Goal: Task Accomplishment & Management: Manage account settings

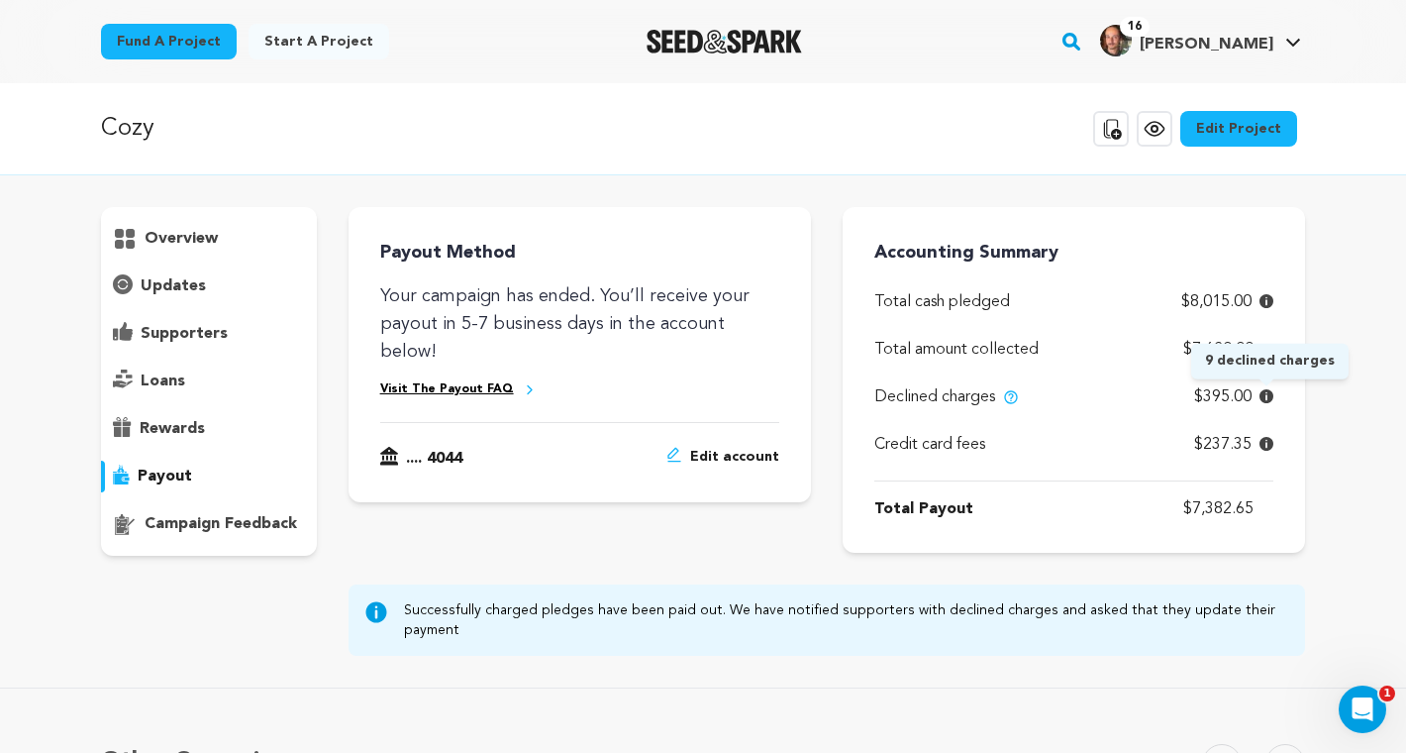
click at [1264, 394] on icon at bounding box center [1266, 396] width 14 height 14
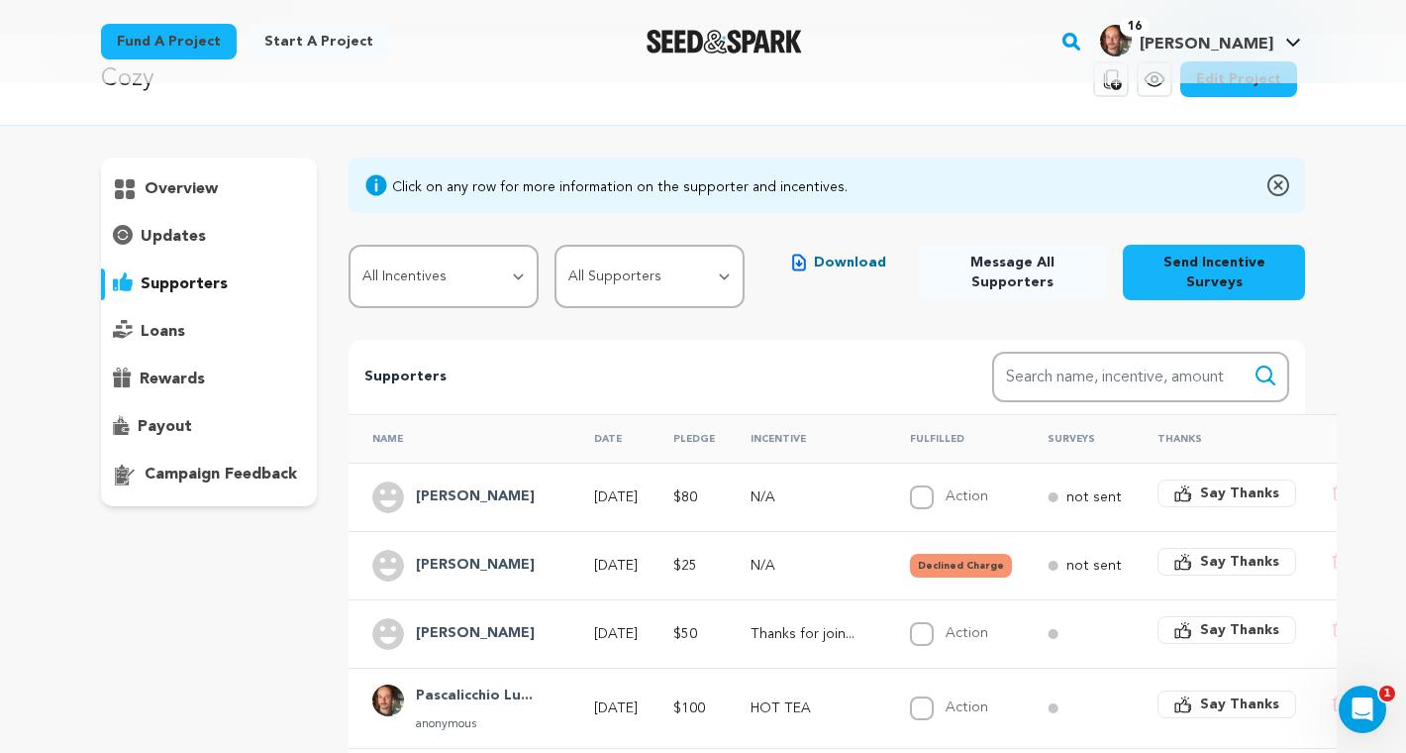
scroll to position [71, 0]
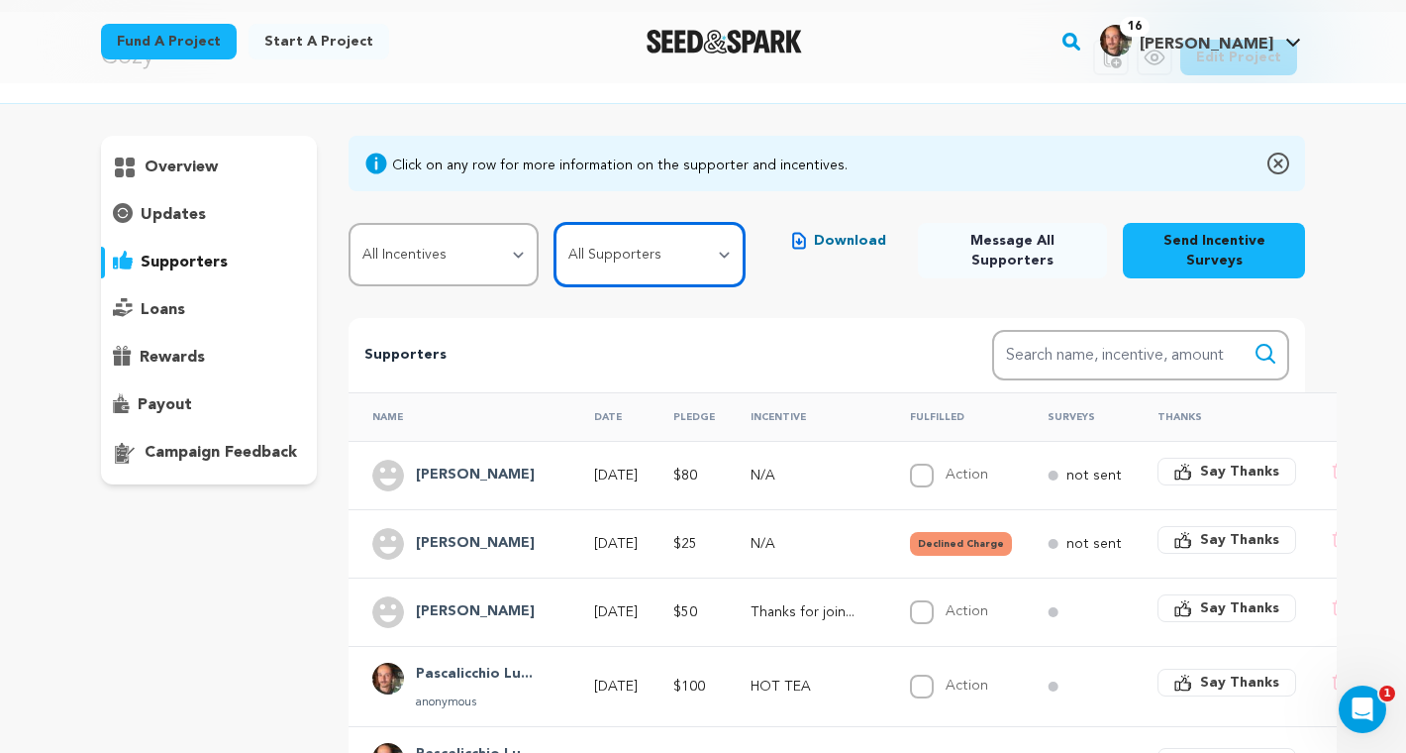
click at [701, 271] on select "All Supporters Survey not sent Survey incomplete Survey complete Incentive not …" at bounding box center [649, 254] width 190 height 63
select select "pledge_incomplete"
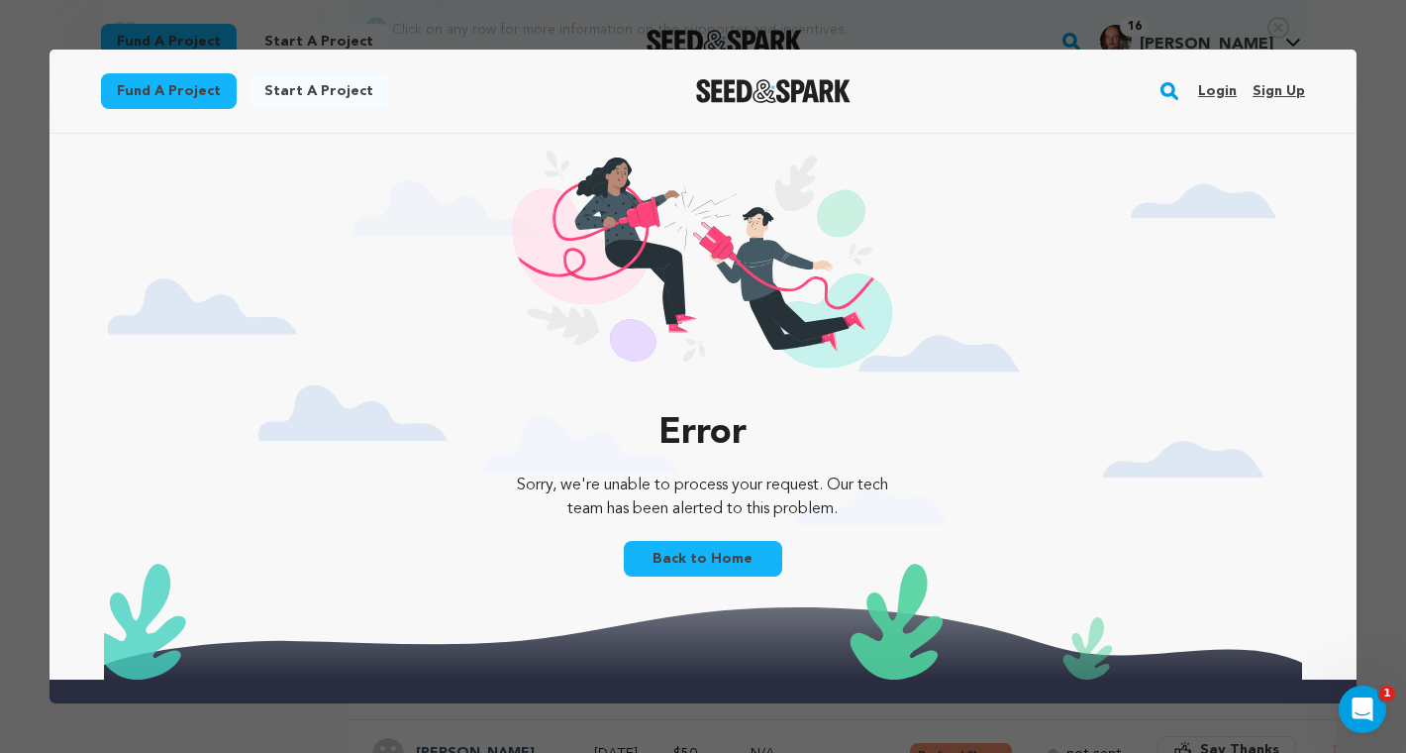
scroll to position [0, 0]
click at [711, 561] on link "Back to Home" at bounding box center [703, 559] width 158 height 36
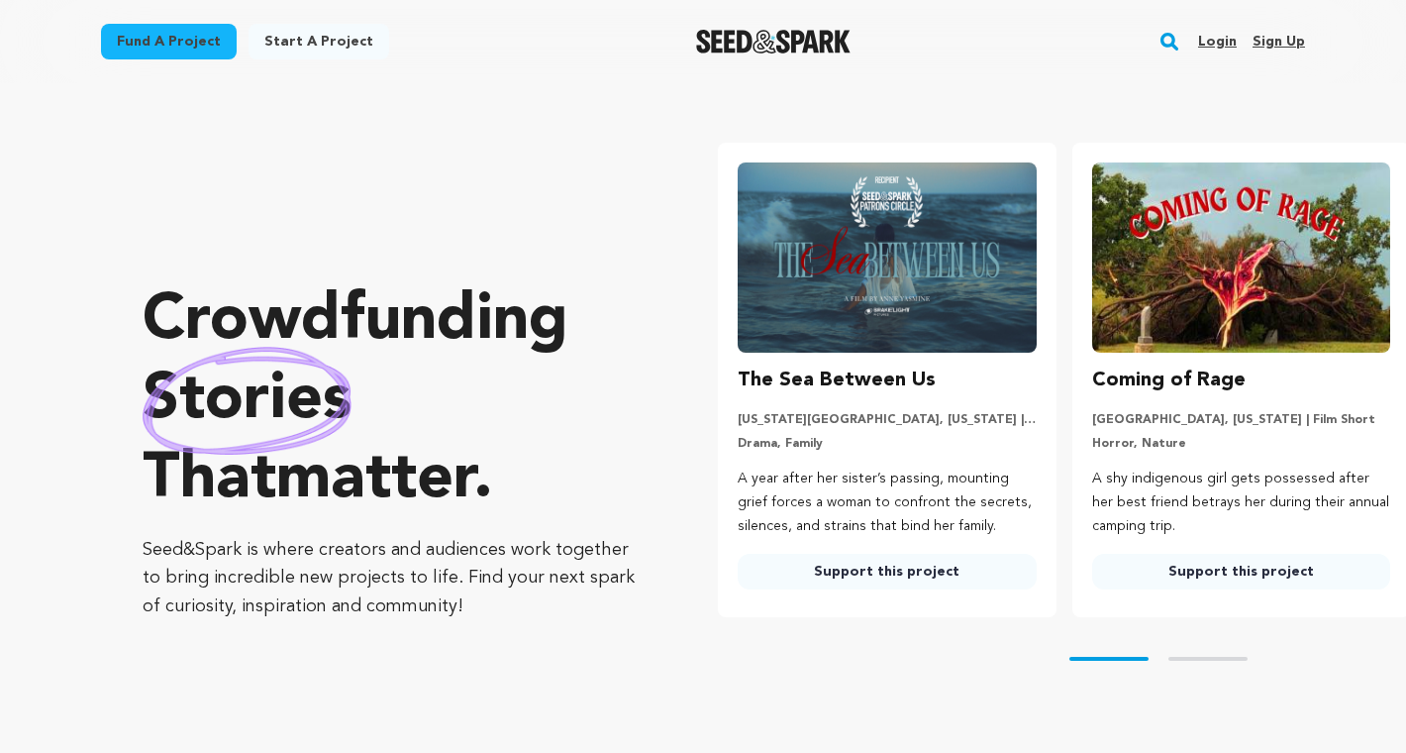
click at [1215, 36] on link "Login" at bounding box center [1217, 42] width 39 height 32
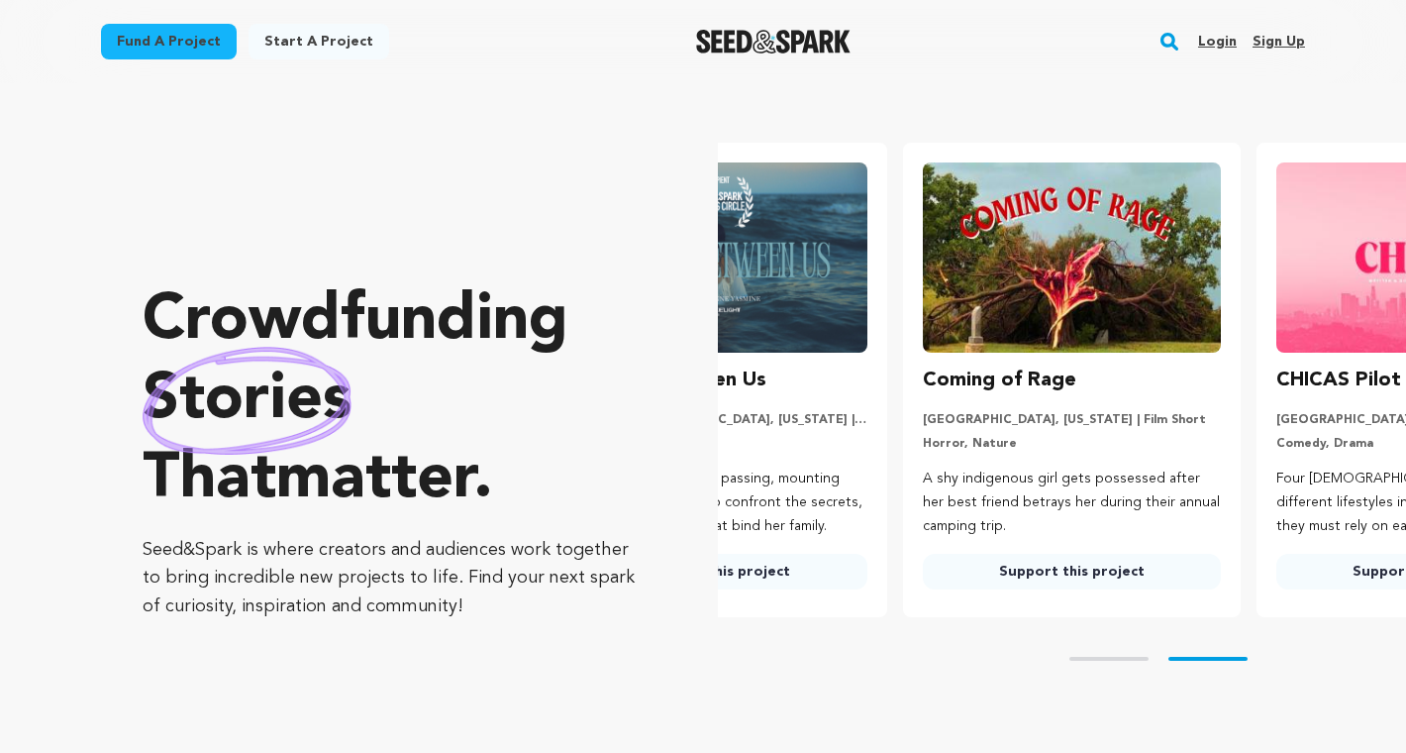
scroll to position [0, 315]
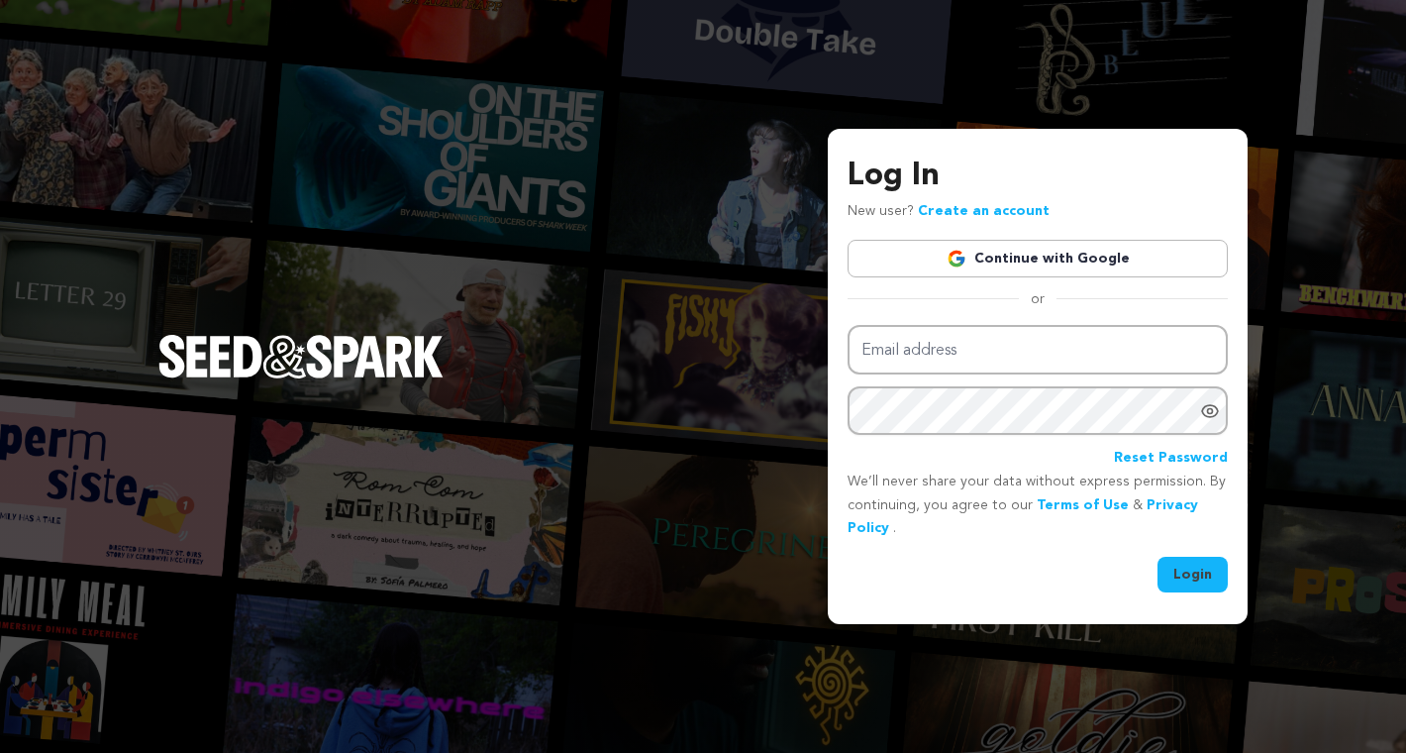
click at [1030, 254] on link "Continue with Google" at bounding box center [1038, 259] width 380 height 38
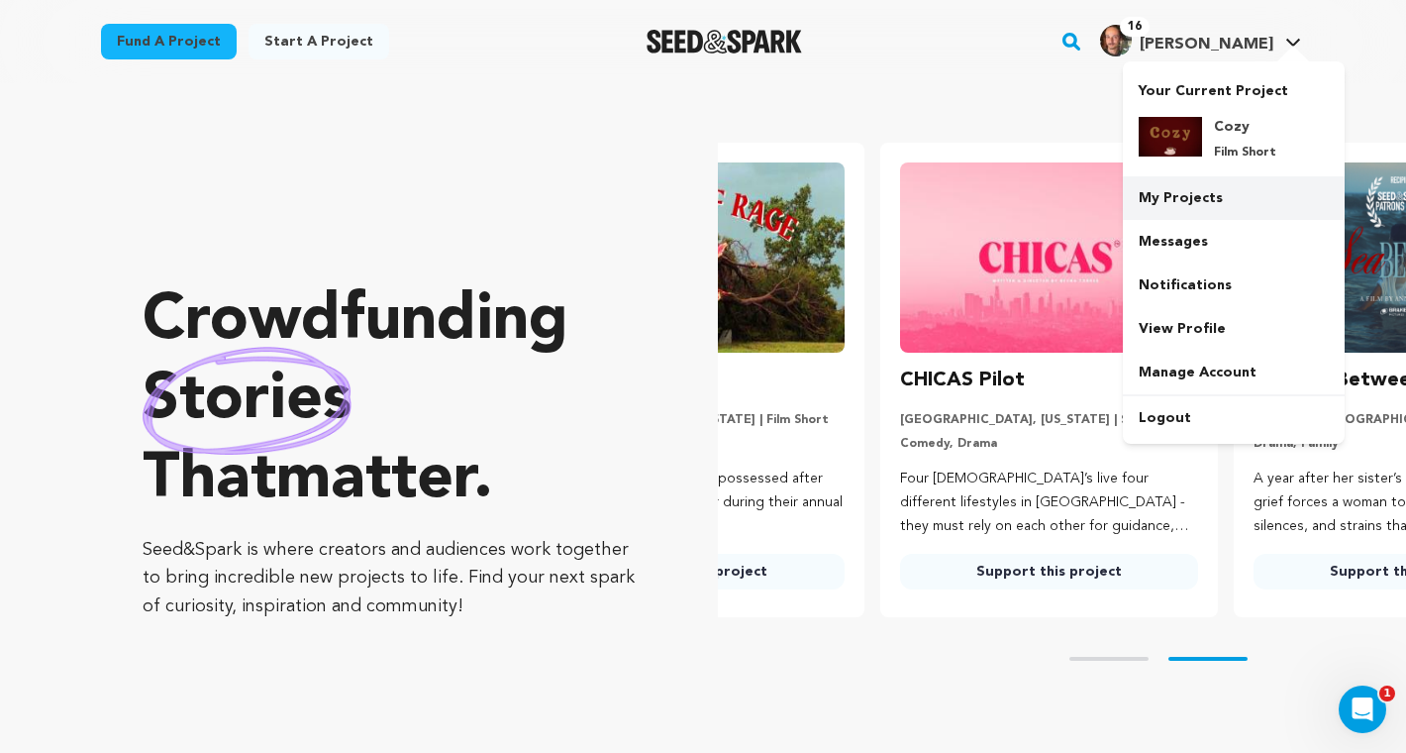
scroll to position [0, 369]
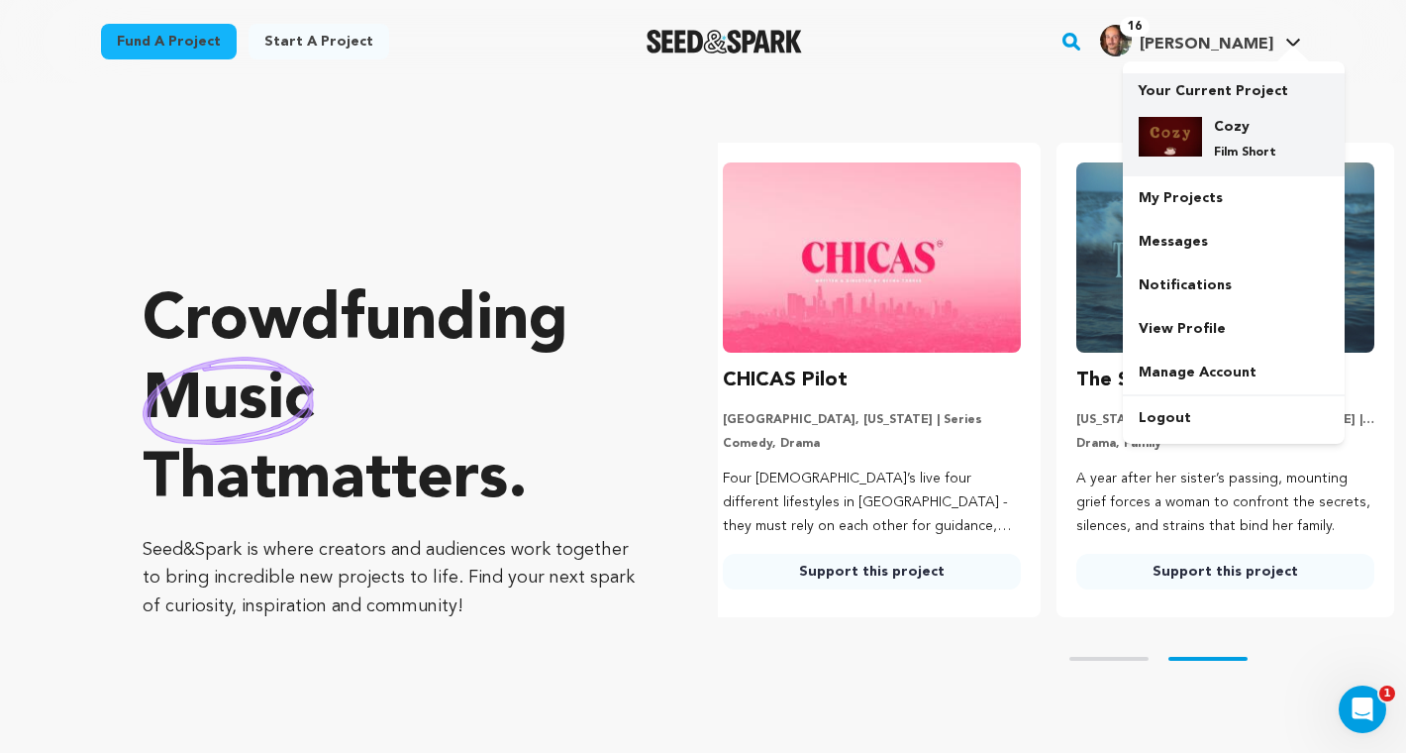
click at [1268, 136] on h4 "Cozy" at bounding box center [1249, 127] width 71 height 20
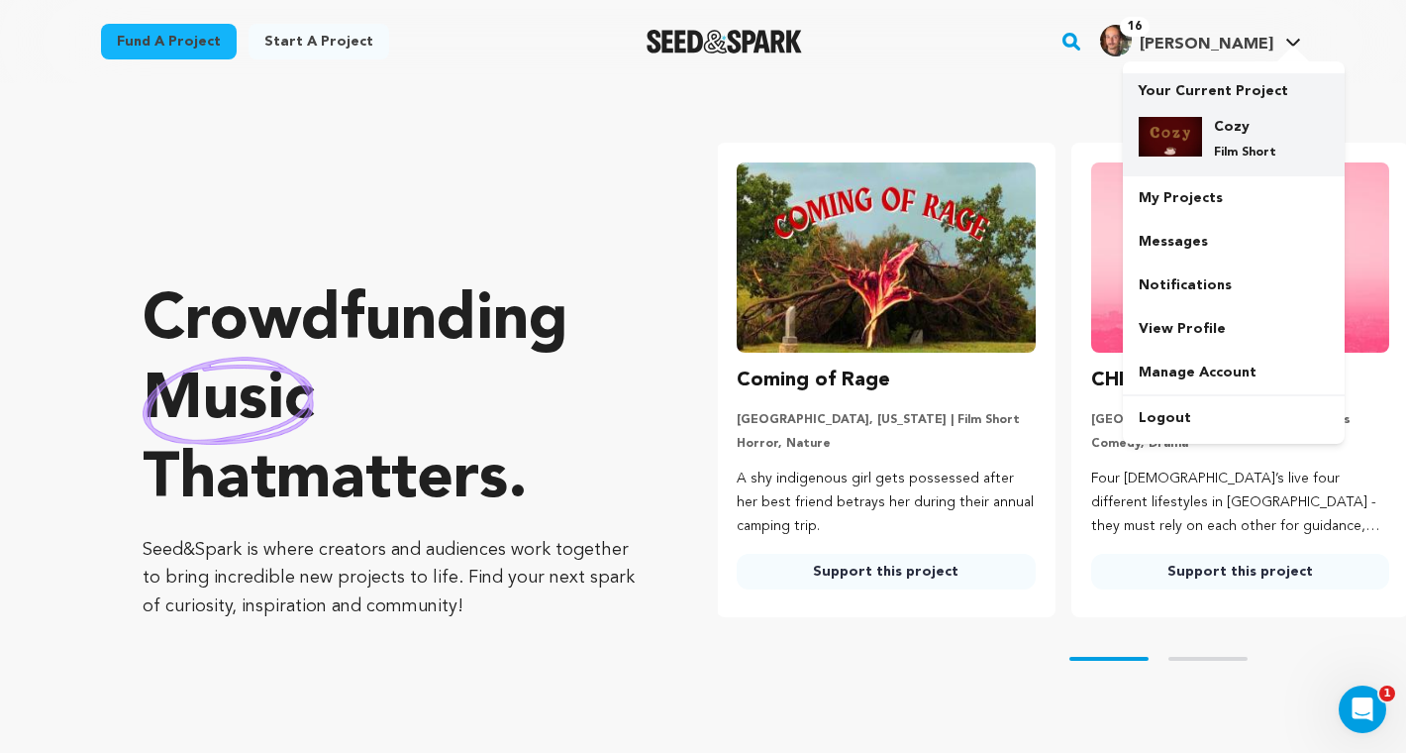
scroll to position [0, 0]
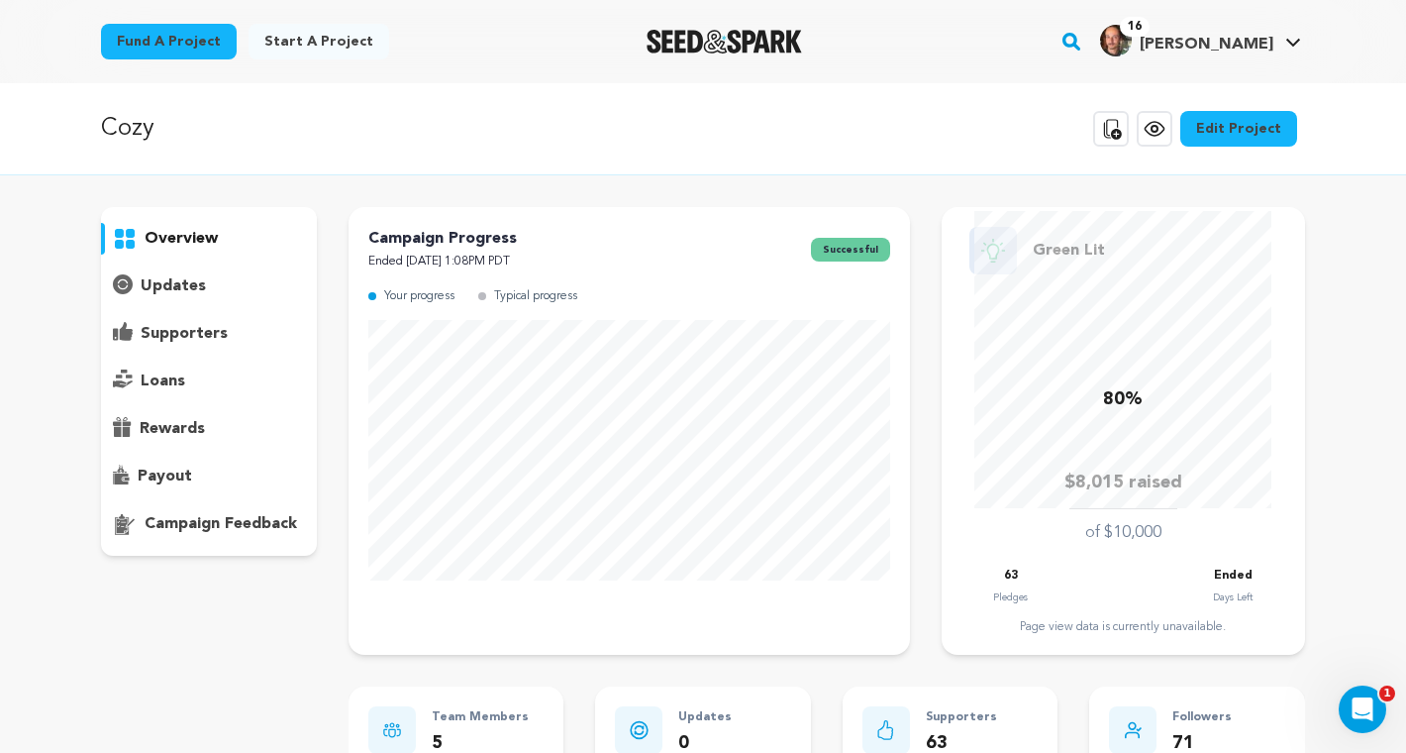
click at [181, 339] on p "supporters" at bounding box center [184, 334] width 87 height 24
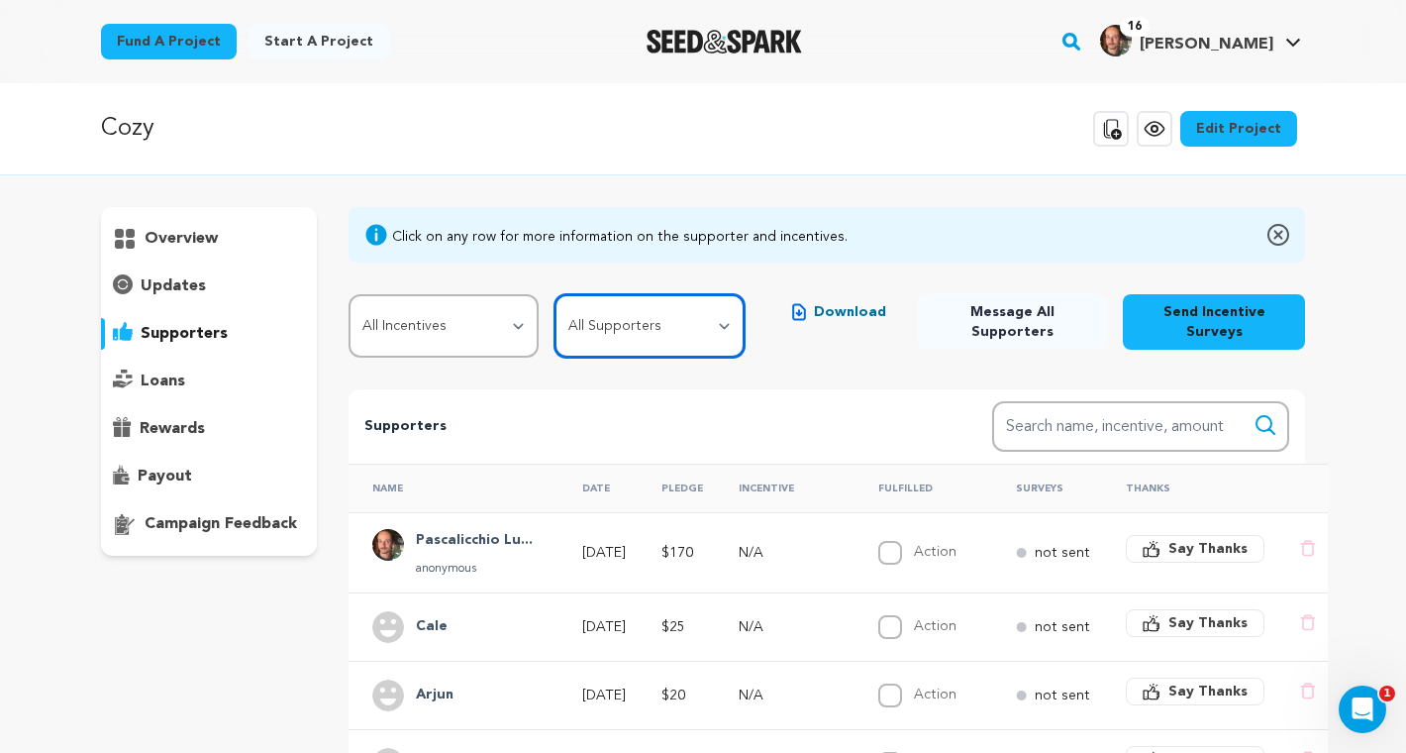
click at [681, 306] on select "All Supporters Survey not sent Survey incomplete Survey complete Incentive not …" at bounding box center [649, 325] width 190 height 63
select select "pledge_incomplete"
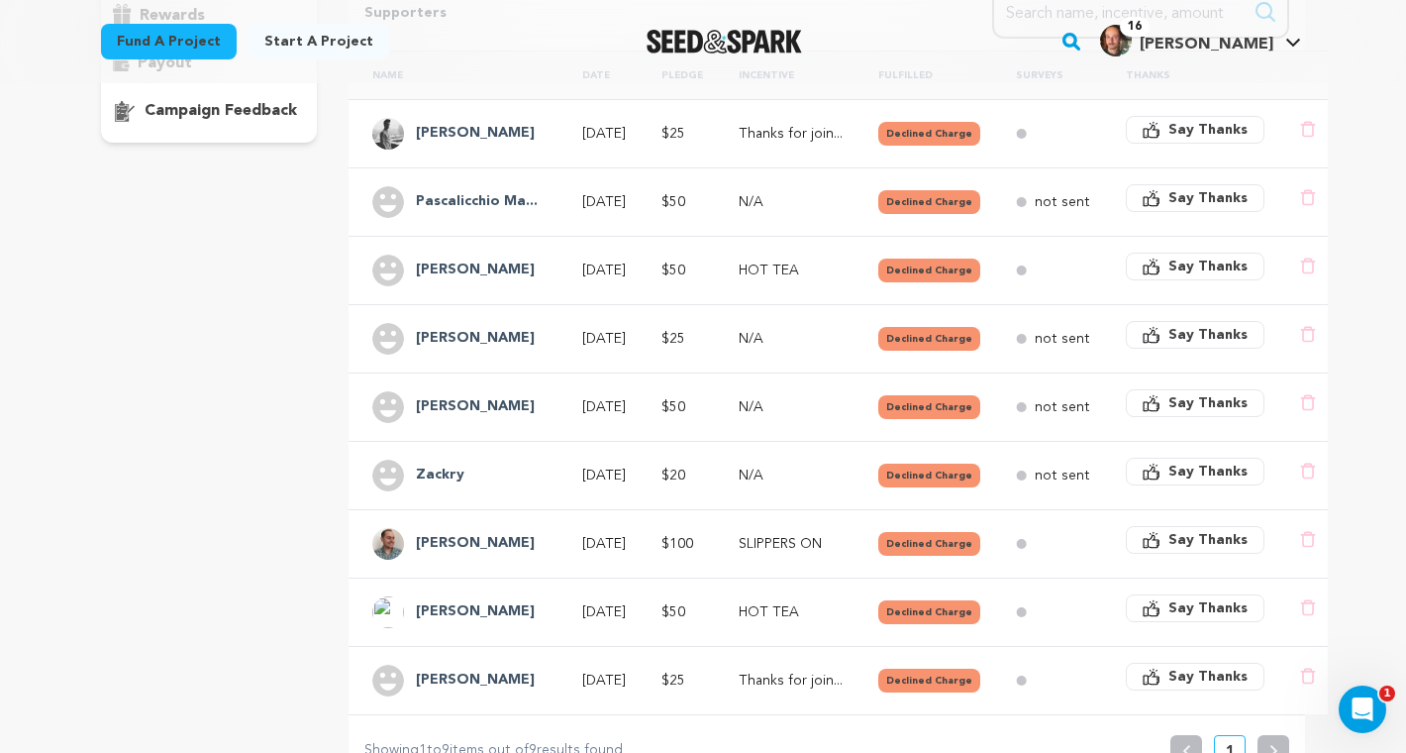
scroll to position [411, 0]
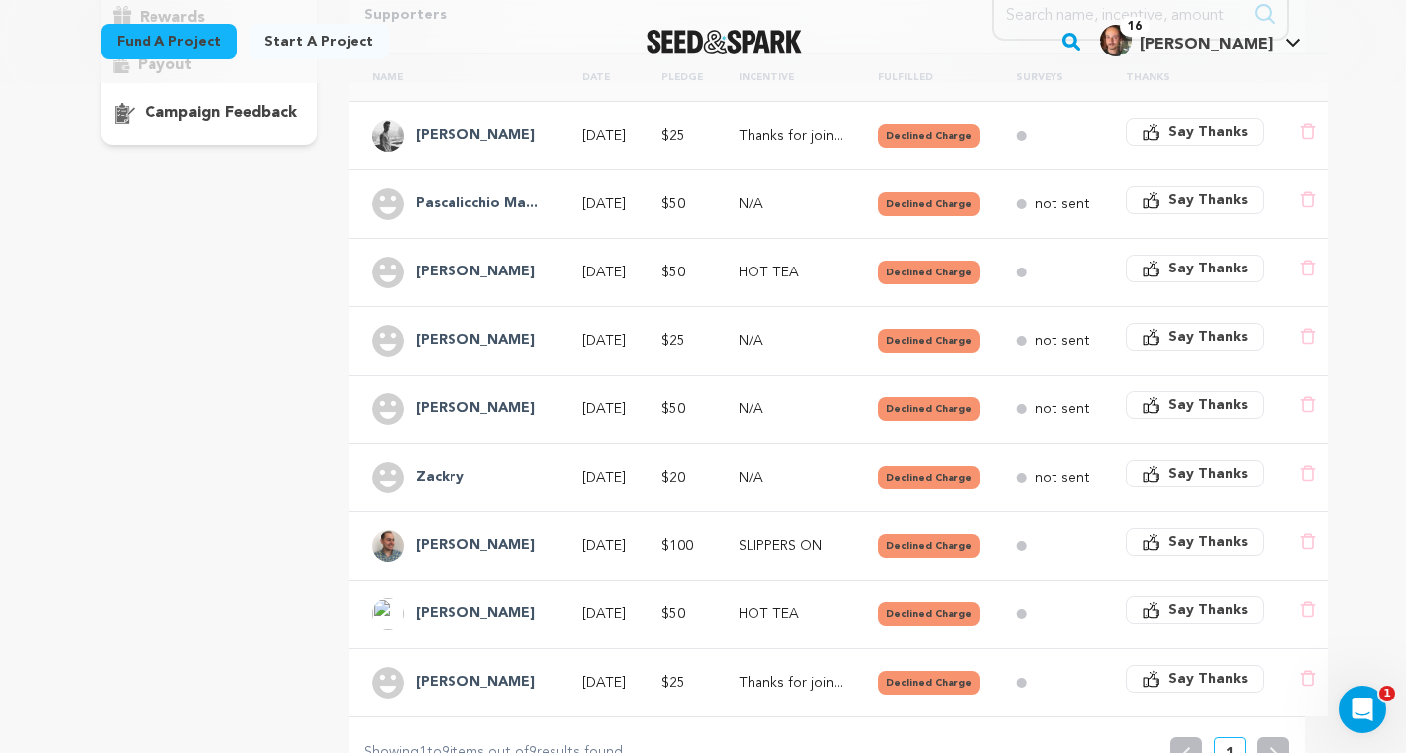
click at [922, 136] on button "Declined Charge" at bounding box center [929, 136] width 102 height 24
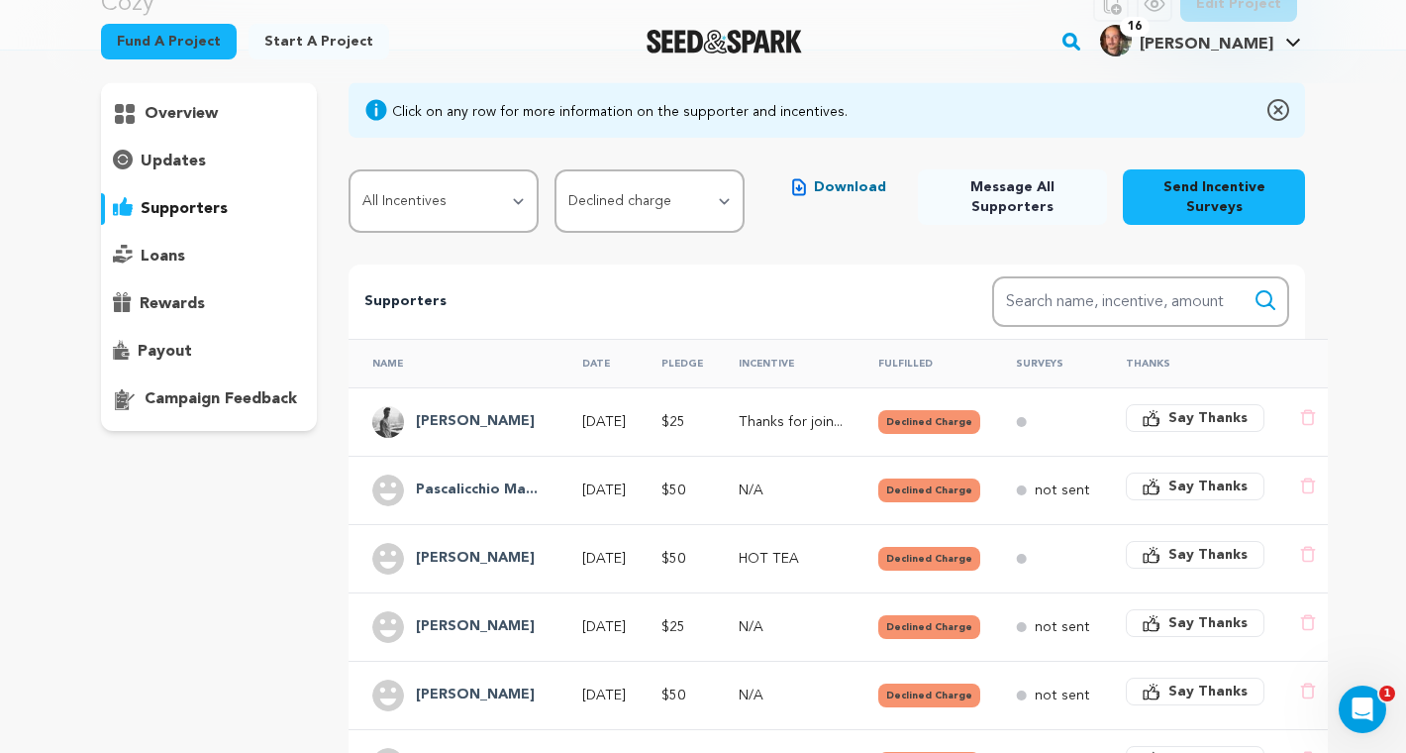
scroll to position [123, 0]
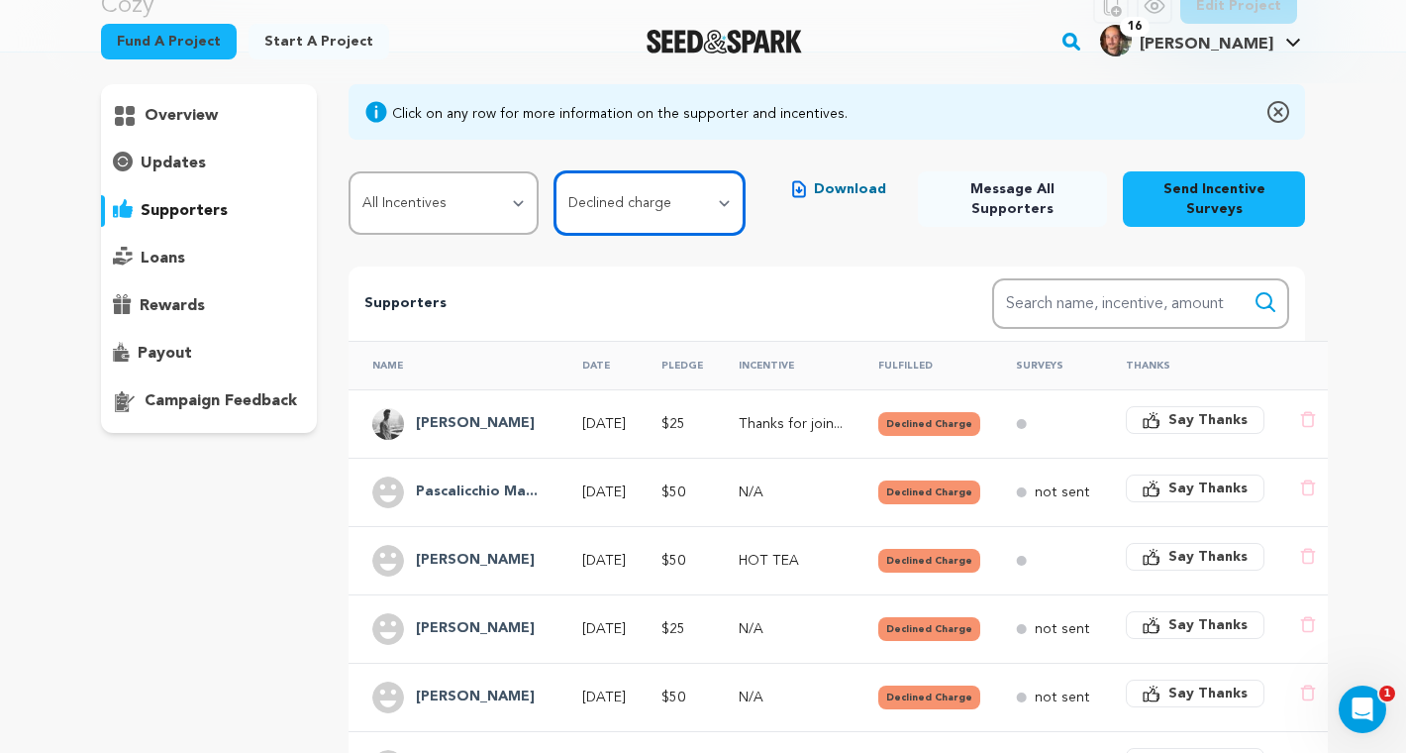
click at [618, 190] on select "All Supporters Survey not sent Survey incomplete Survey complete Incentive not …" at bounding box center [649, 202] width 190 height 63
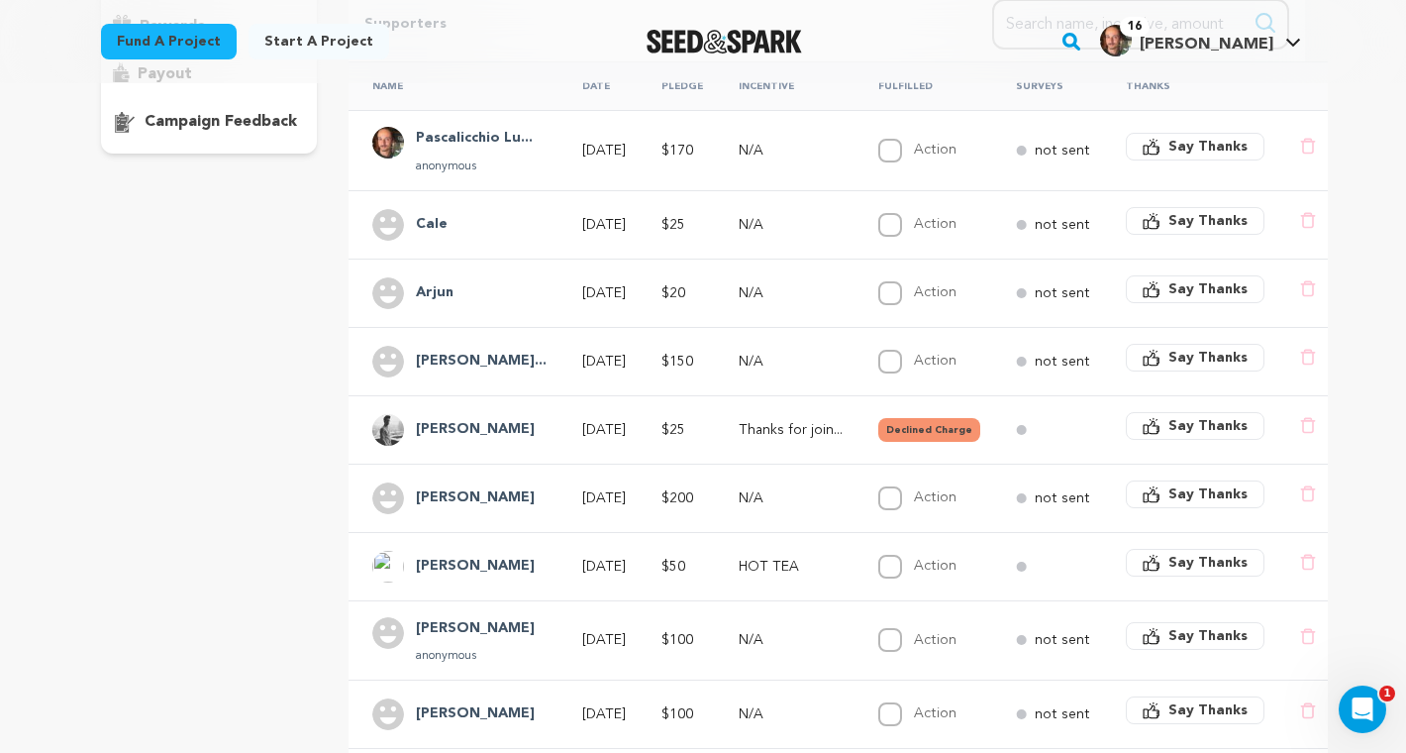
scroll to position [403, 0]
click at [803, 428] on p "Thanks for join..." at bounding box center [791, 429] width 104 height 20
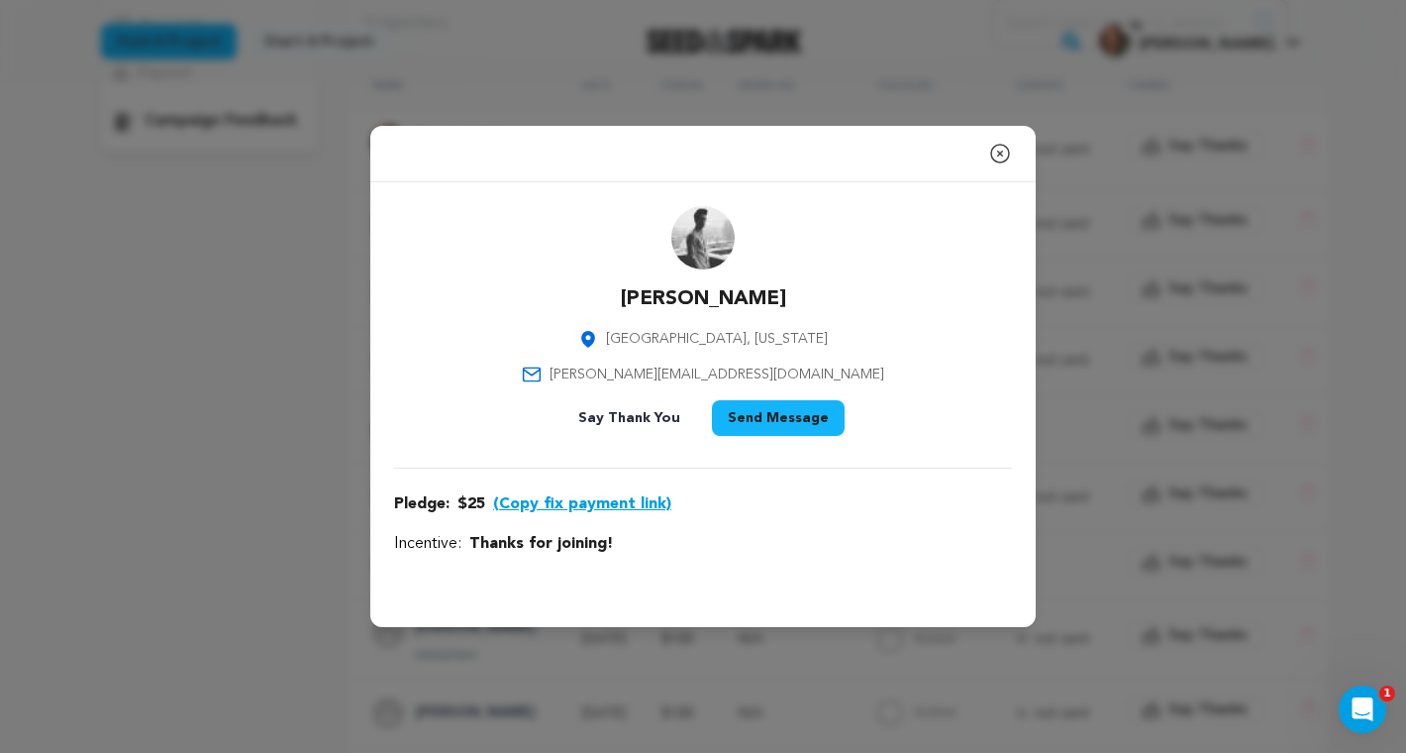
click at [1003, 151] on icon "button" at bounding box center [1000, 154] width 24 height 24
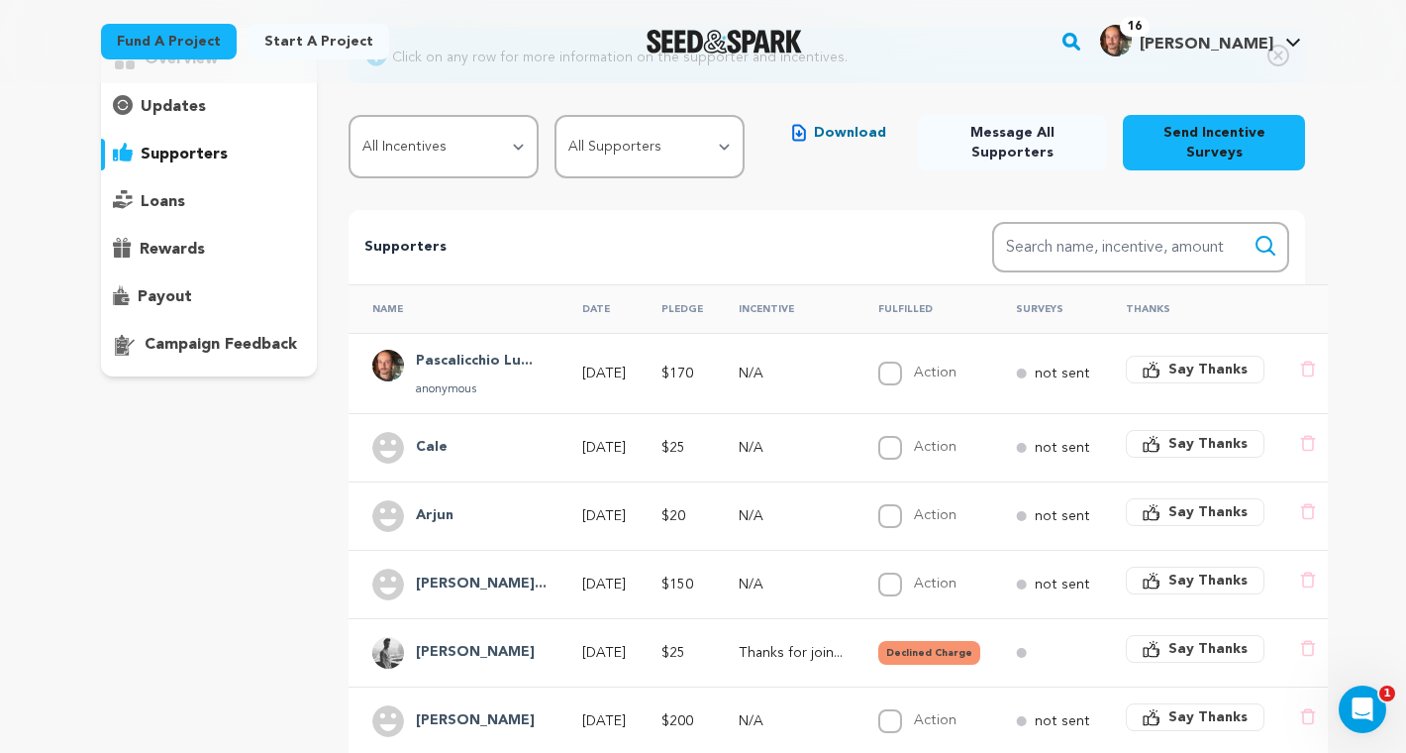
scroll to position [175, 0]
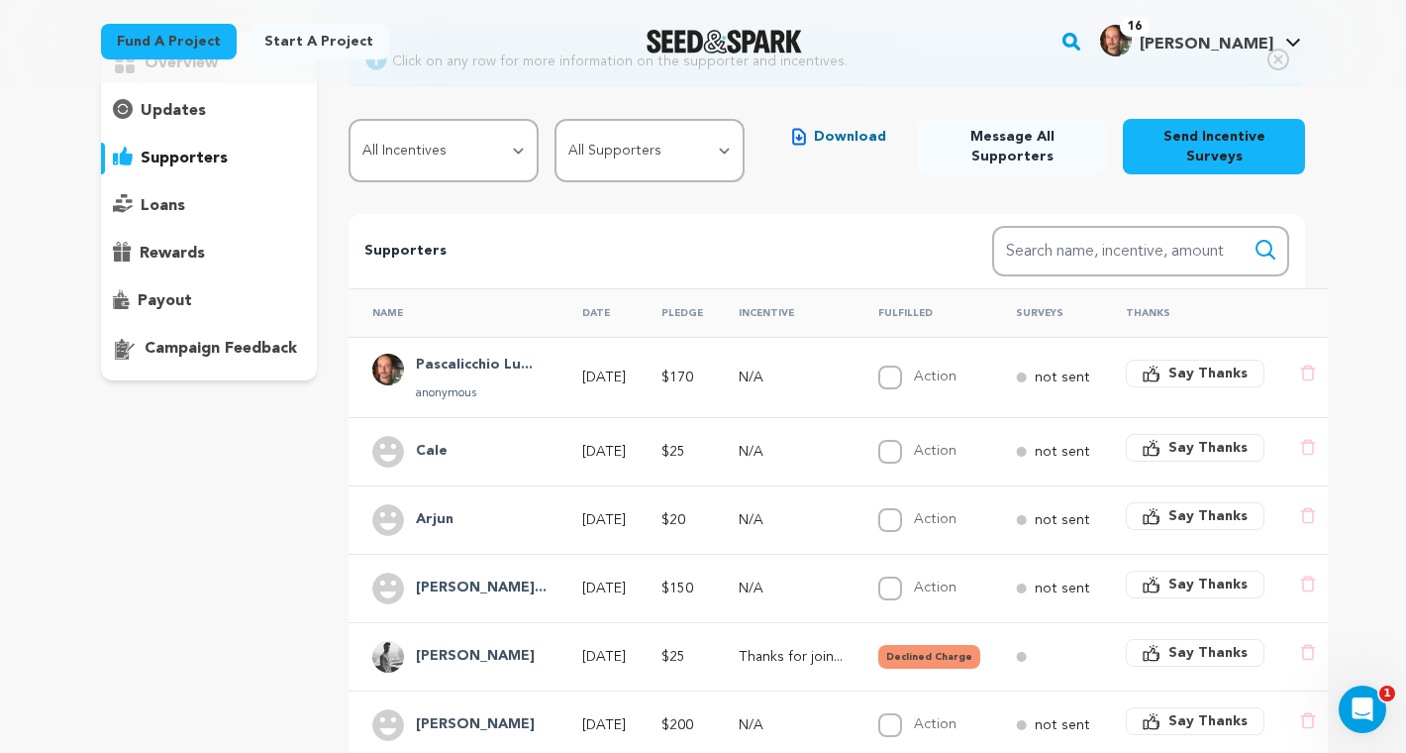
click at [926, 658] on button "Declined Charge" at bounding box center [929, 657] width 102 height 24
click at [936, 655] on button "Declined Charge" at bounding box center [929, 657] width 102 height 24
click at [1016, 653] on circle at bounding box center [1021, 657] width 10 height 10
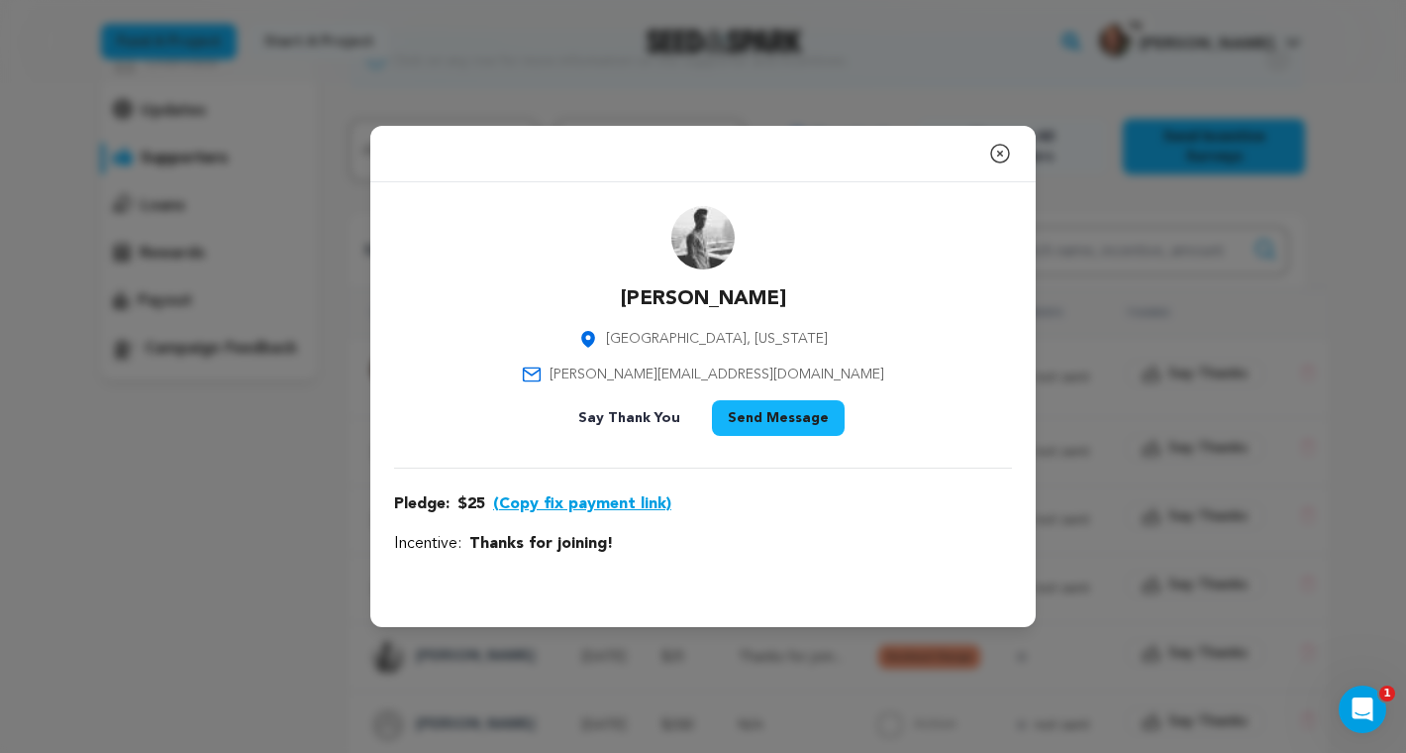
click at [1006, 155] on icon "button" at bounding box center [1000, 154] width 24 height 24
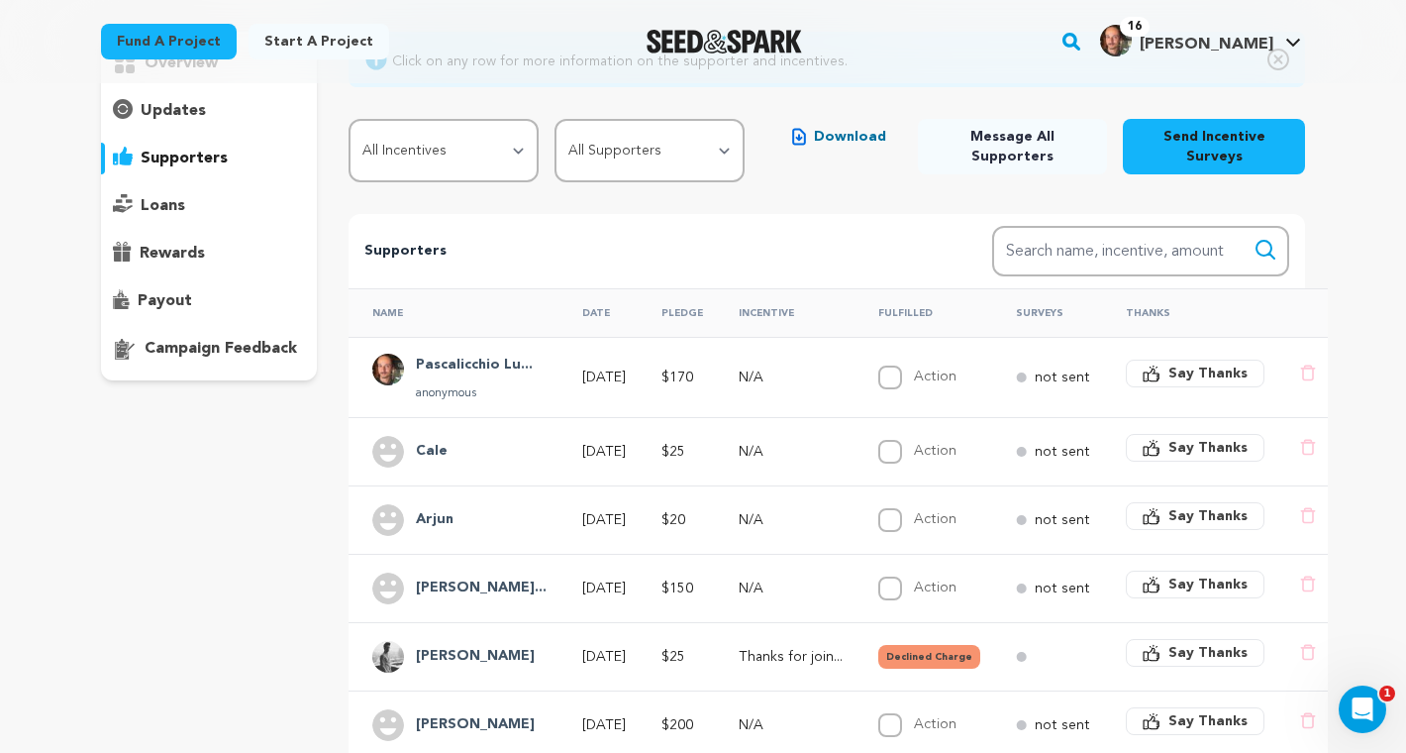
click at [904, 654] on button "Declined Charge" at bounding box center [929, 657] width 102 height 24
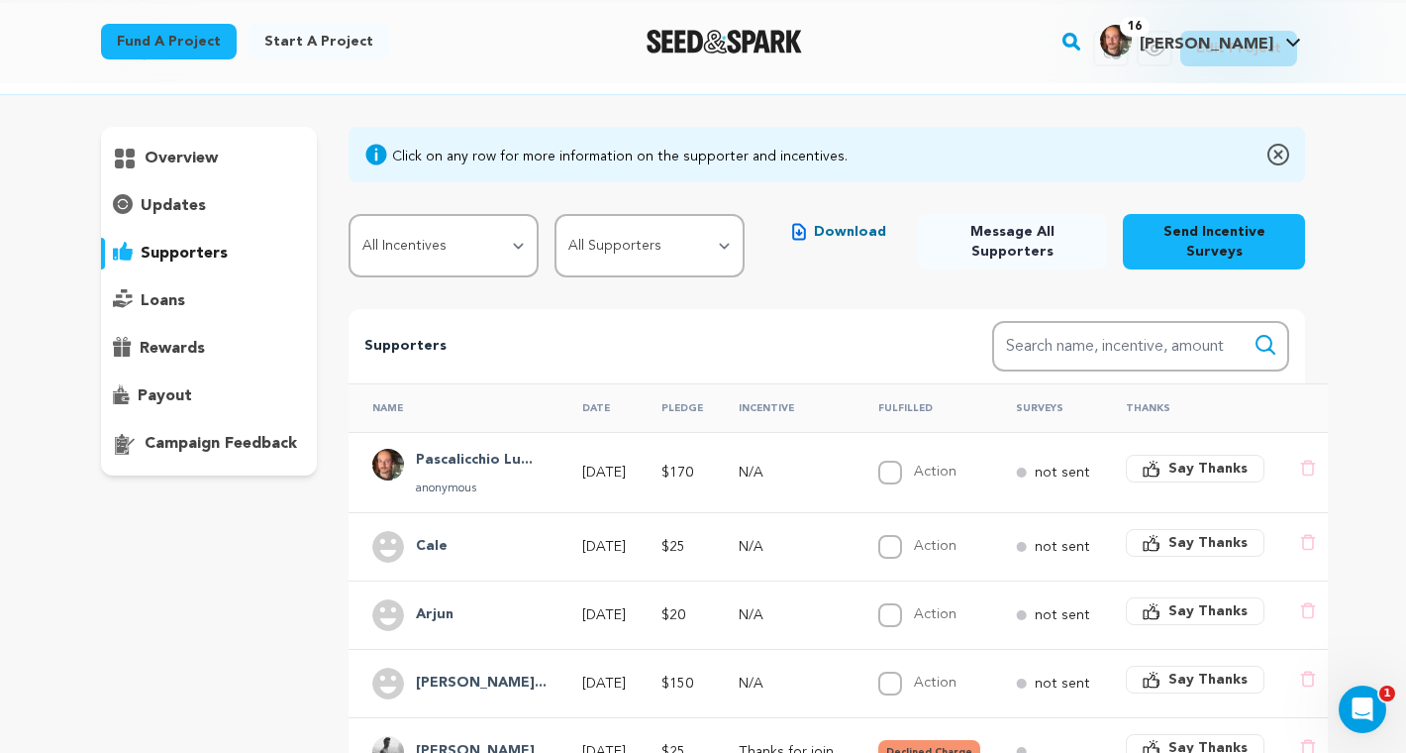
scroll to position [79, 0]
click at [217, 382] on div "payout" at bounding box center [209, 397] width 216 height 32
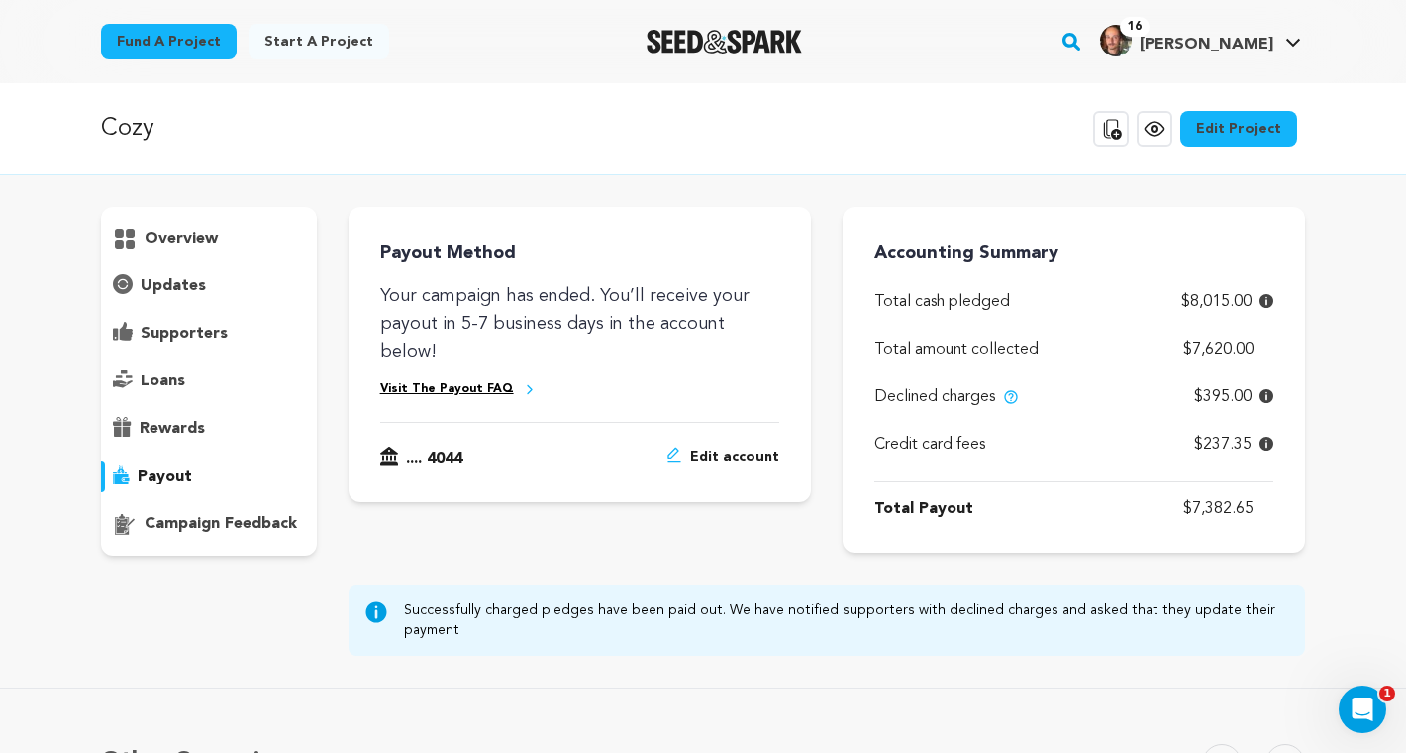
click at [147, 331] on p "supporters" at bounding box center [184, 334] width 87 height 24
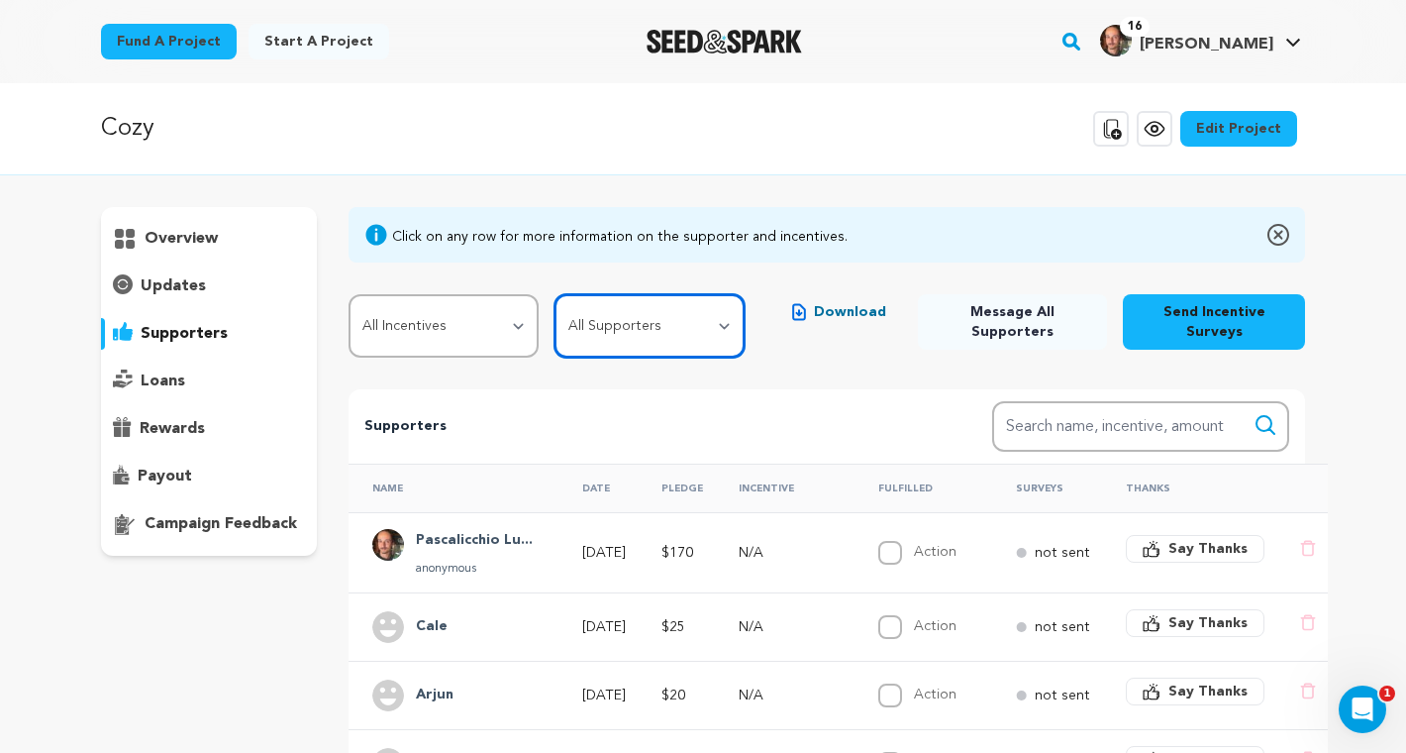
click at [629, 314] on select "All Supporters Survey not sent Survey incomplete Survey complete Incentive not …" at bounding box center [649, 325] width 190 height 63
select select "pledge_incomplete"
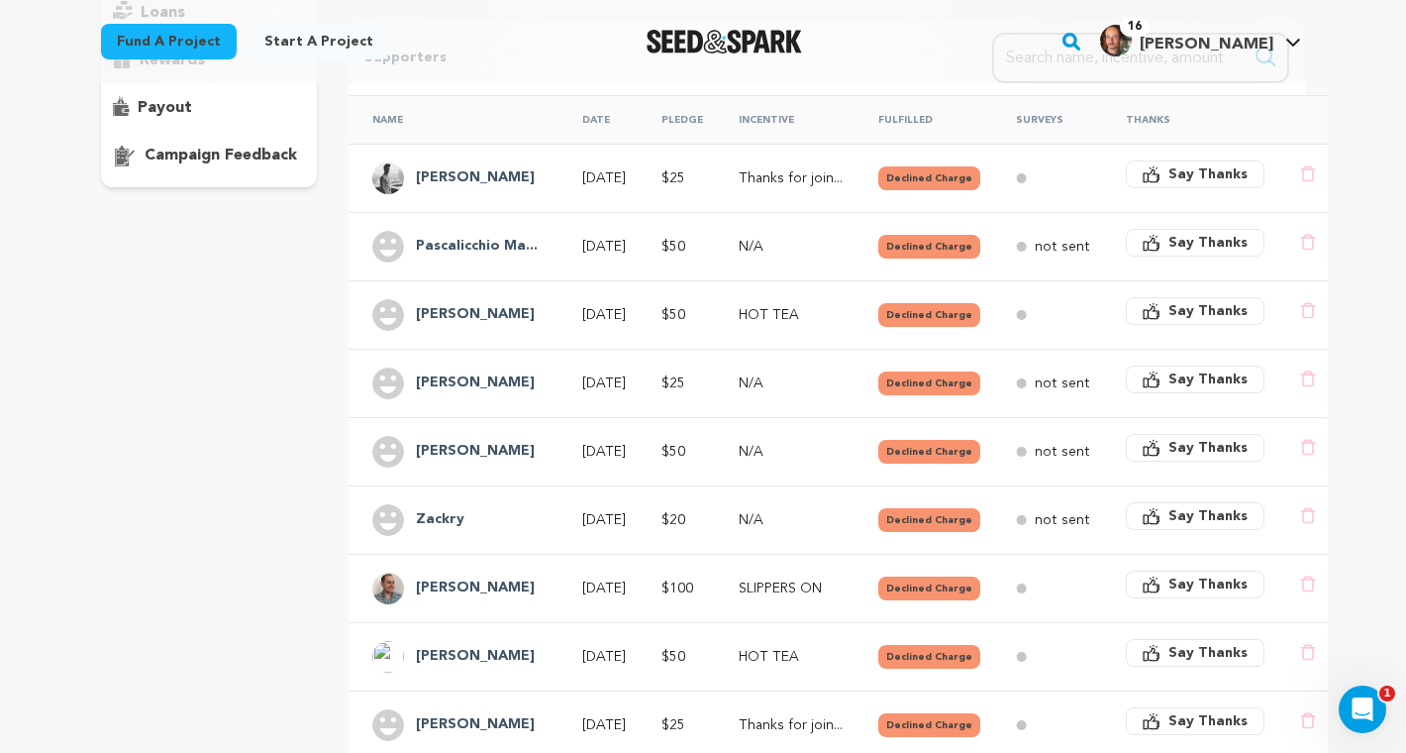
scroll to position [370, 0]
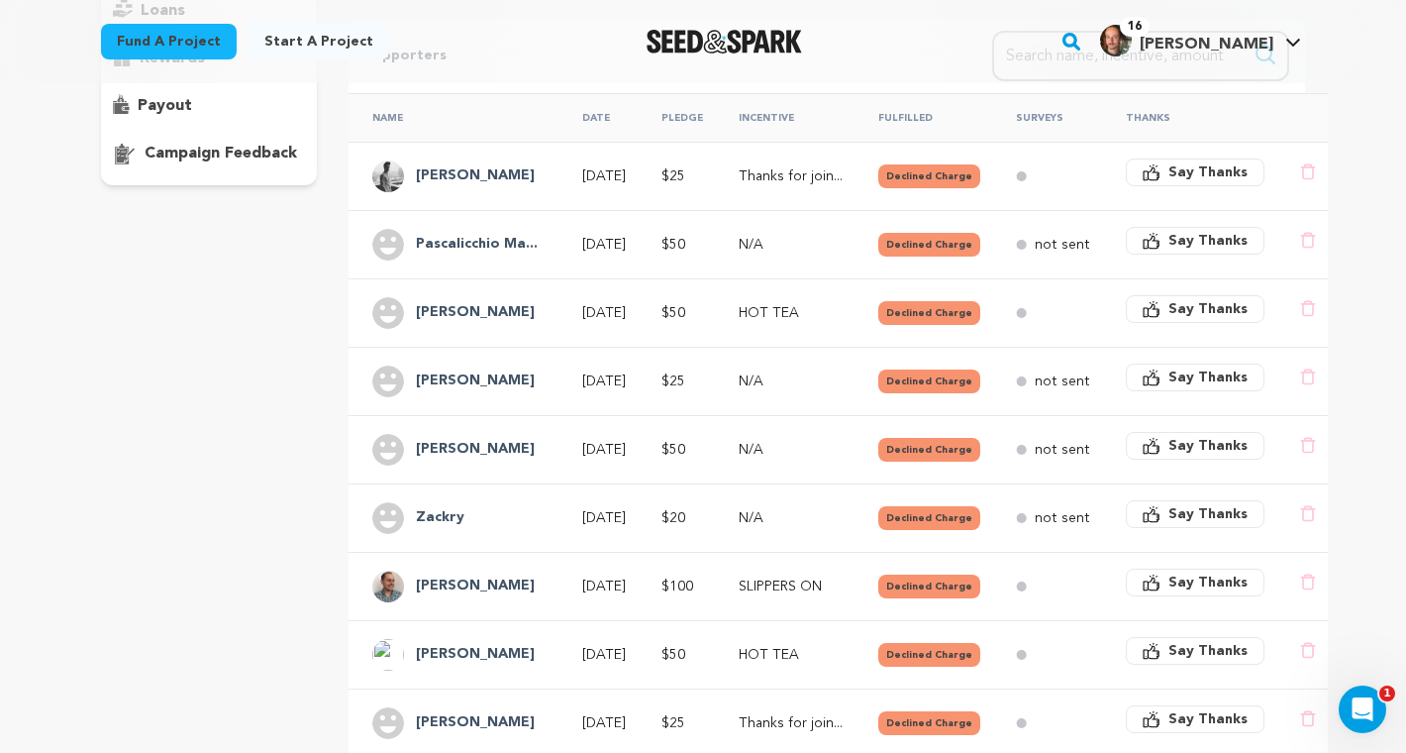
click at [502, 254] on h4 "Pascalicchio Ma..." at bounding box center [477, 245] width 122 height 24
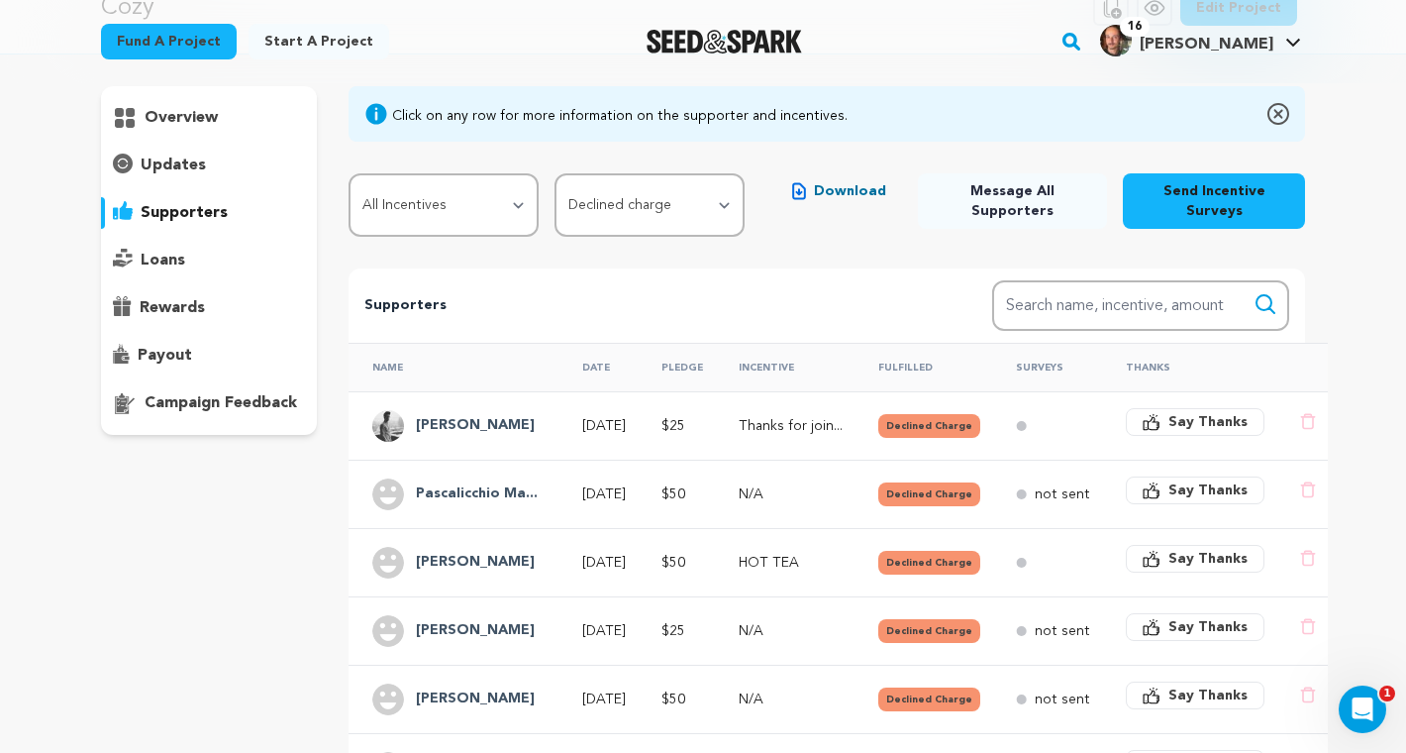
scroll to position [0, 0]
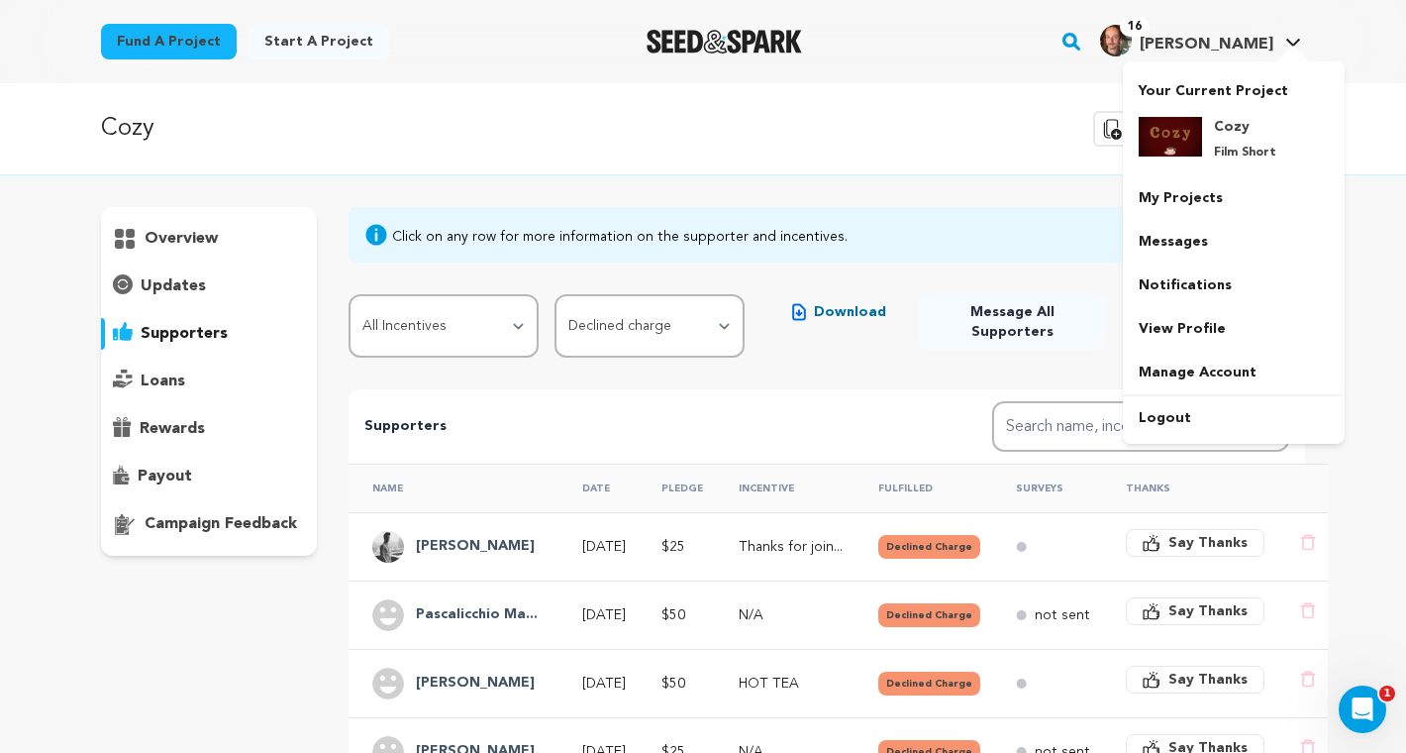
click at [1282, 40] on link "16 Pascalicchio L. Pascalicchio L." at bounding box center [1200, 39] width 209 height 36
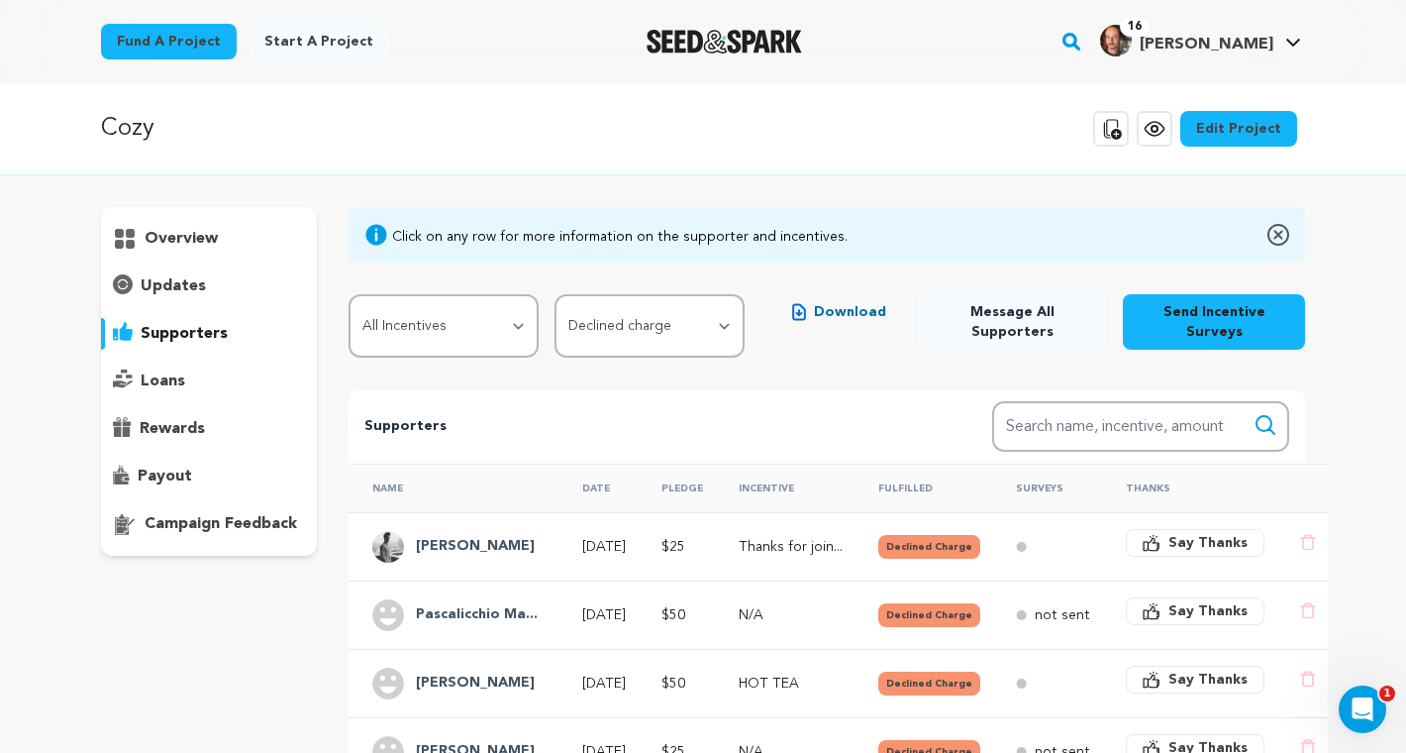
click at [1294, 42] on icon at bounding box center [1293, 43] width 14 height 8
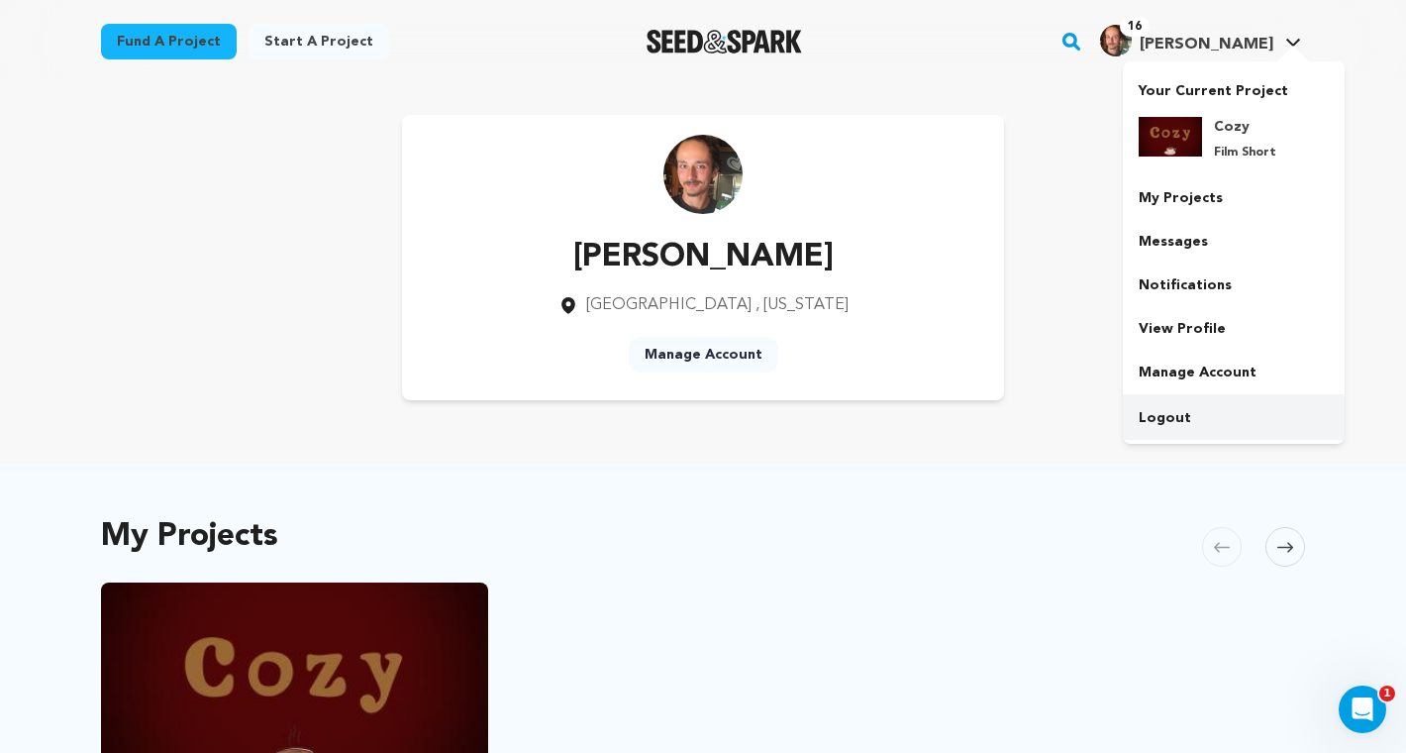
click at [1158, 406] on link "Logout" at bounding box center [1234, 418] width 222 height 44
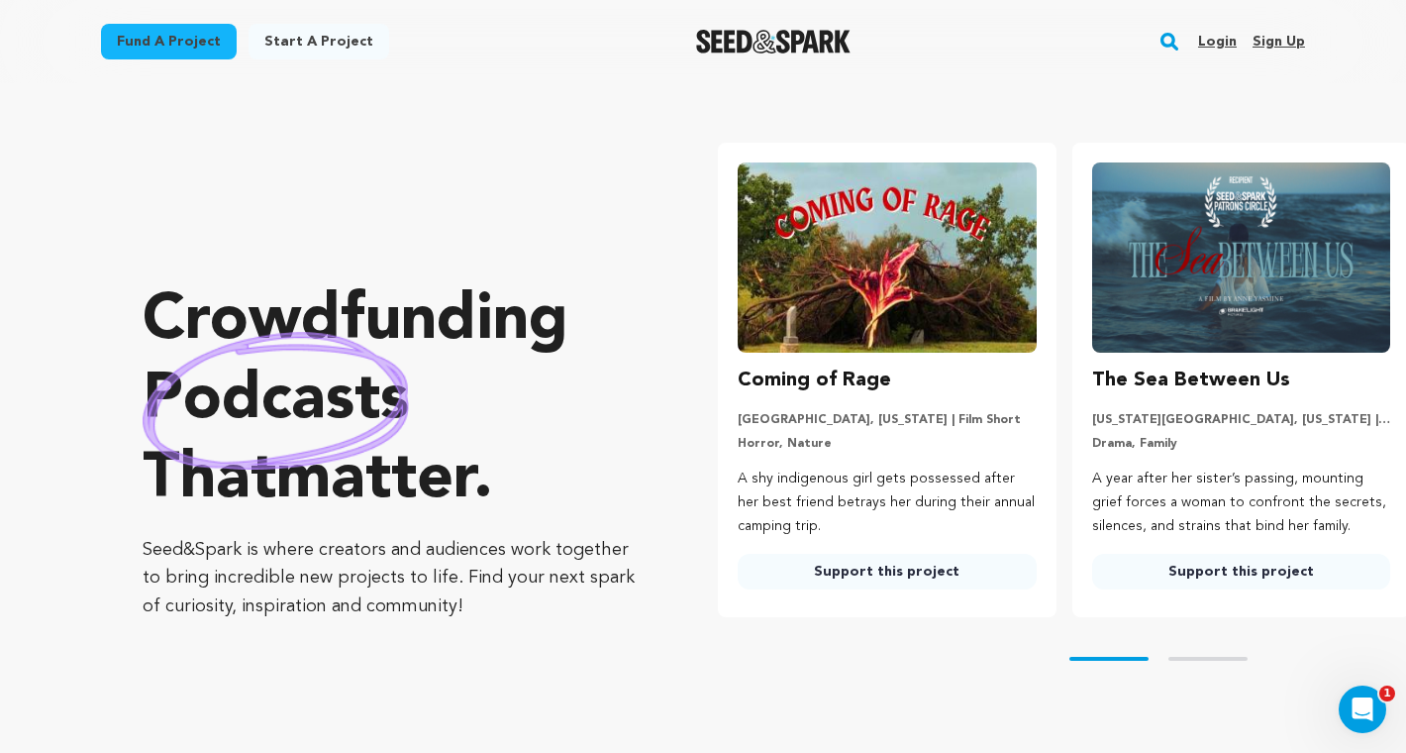
click at [1233, 40] on link "Login" at bounding box center [1217, 42] width 39 height 32
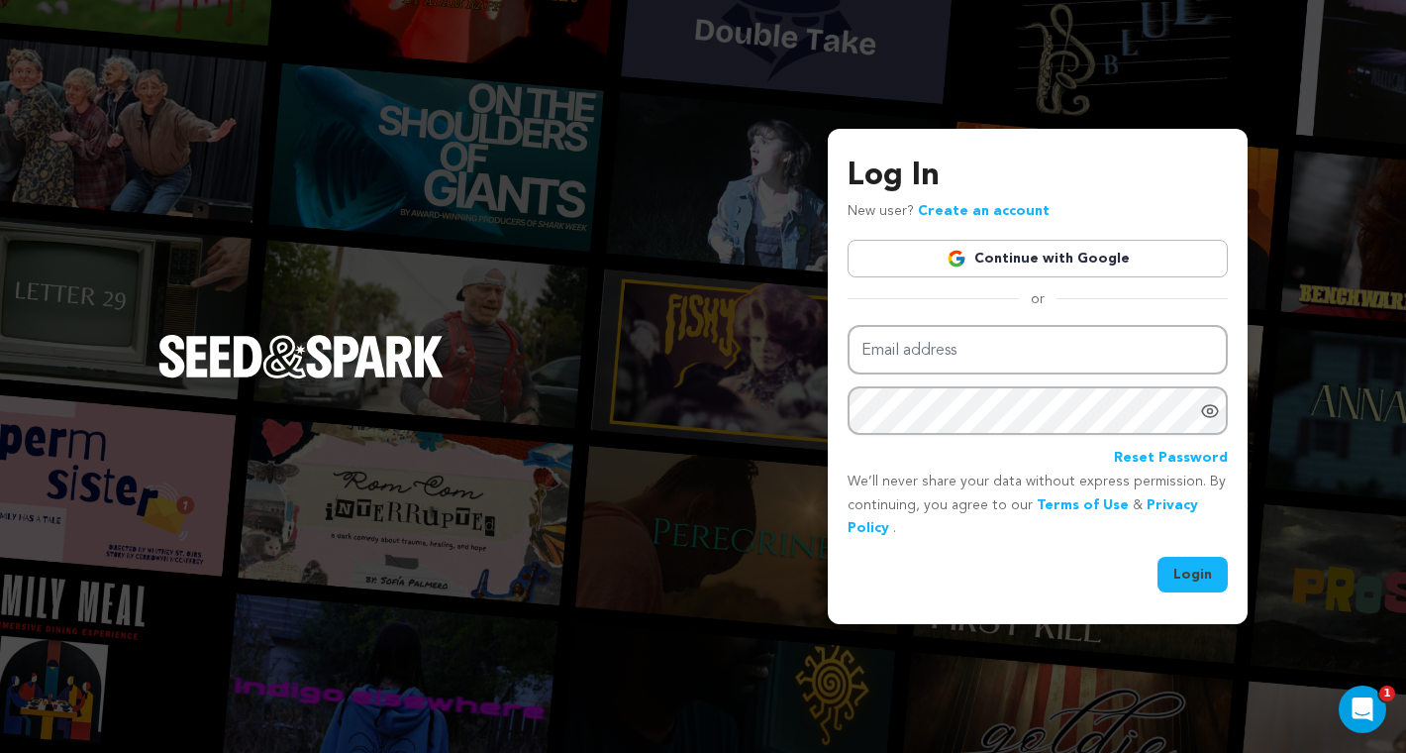
click at [1083, 247] on link "Continue with Google" at bounding box center [1038, 259] width 380 height 38
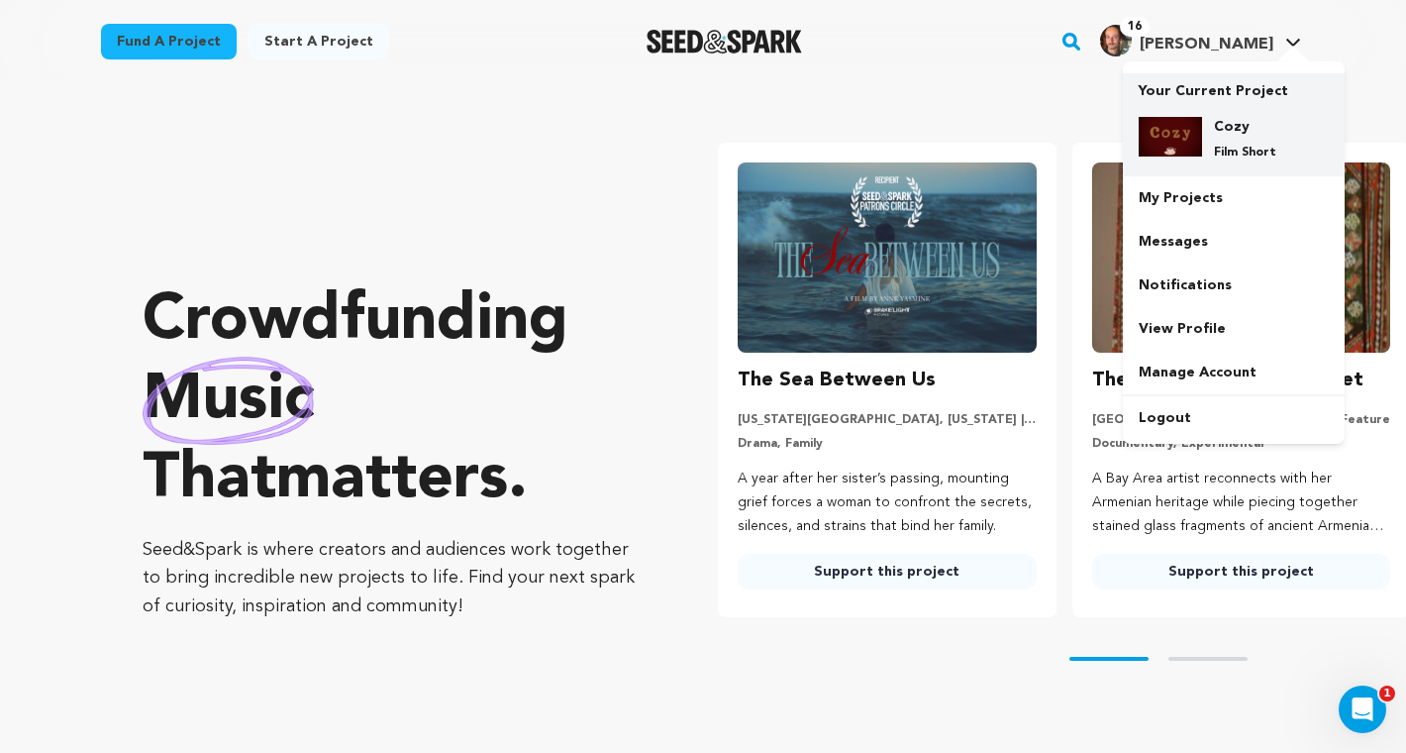
click at [1267, 135] on h4 "Cozy" at bounding box center [1249, 127] width 71 height 20
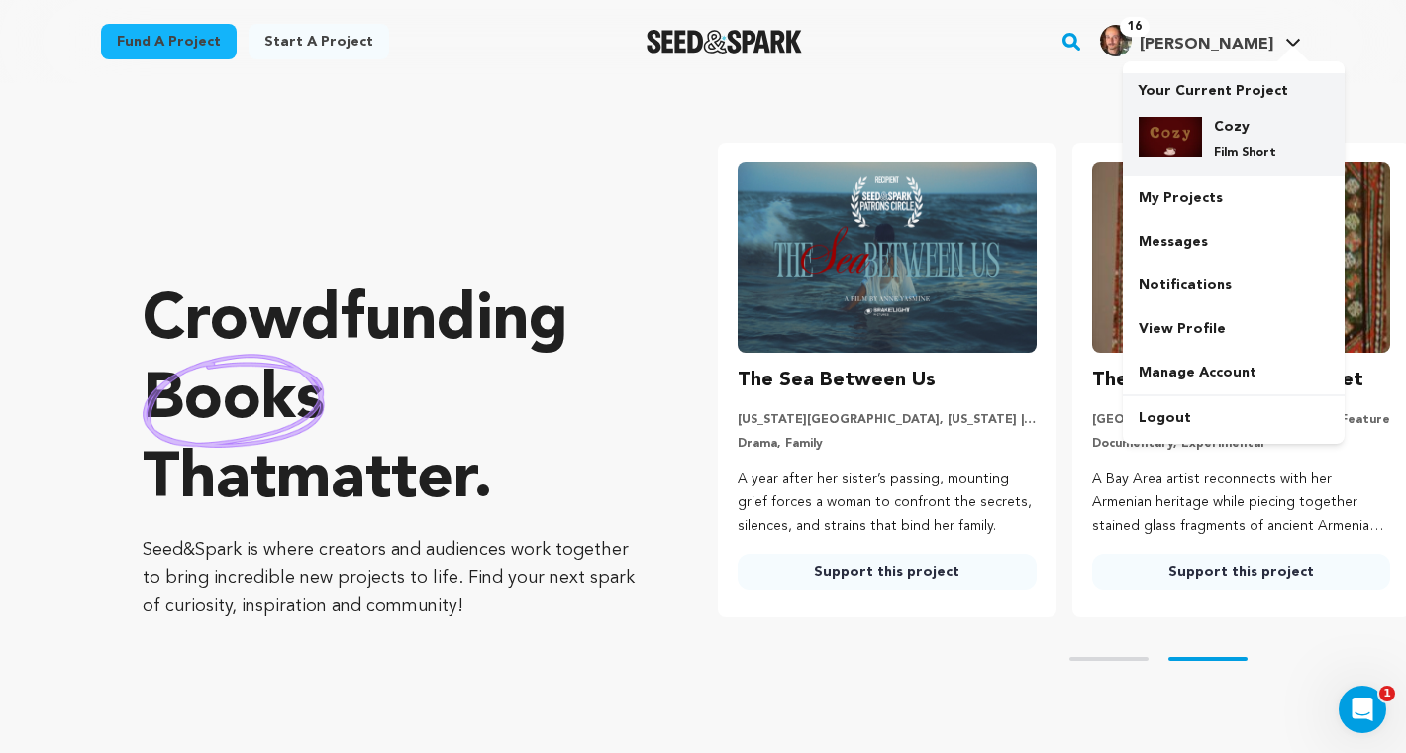
scroll to position [0, 50]
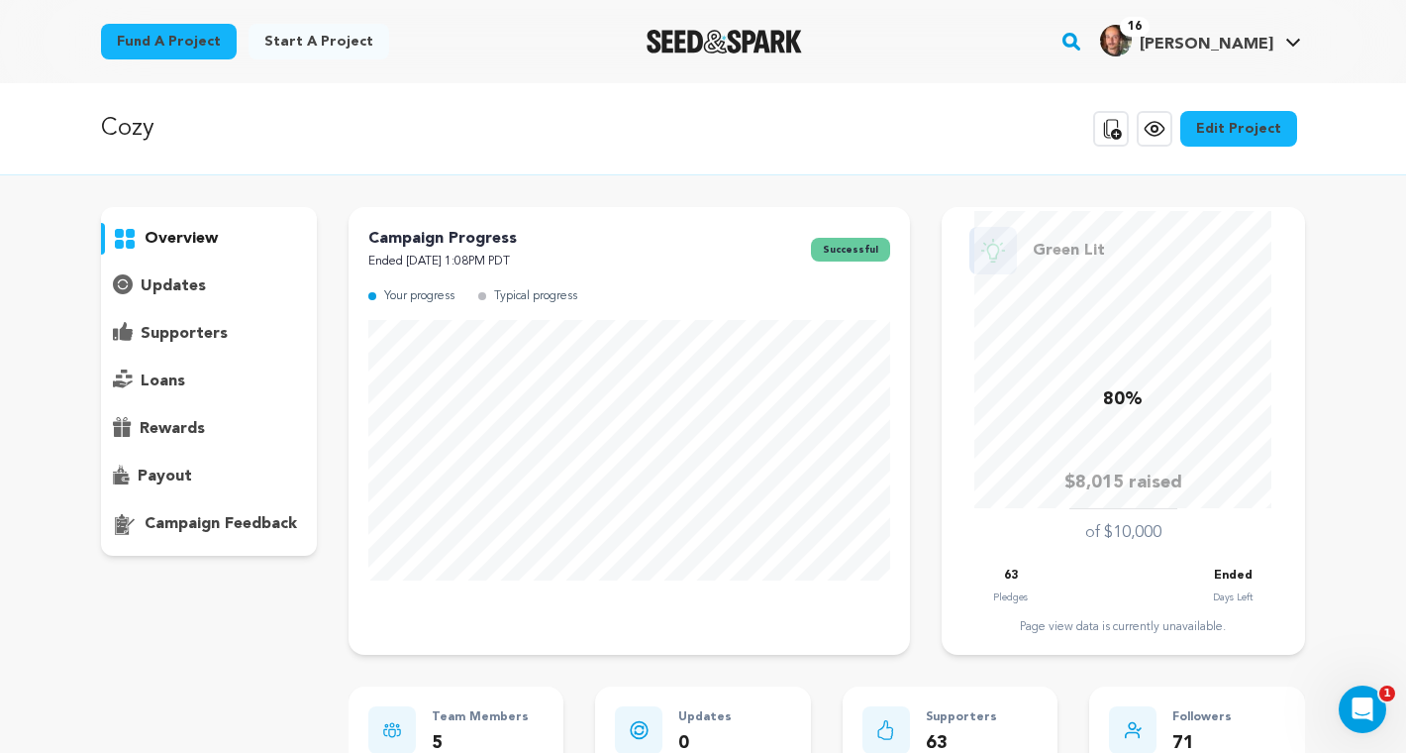
click at [194, 328] on p "supporters" at bounding box center [184, 334] width 87 height 24
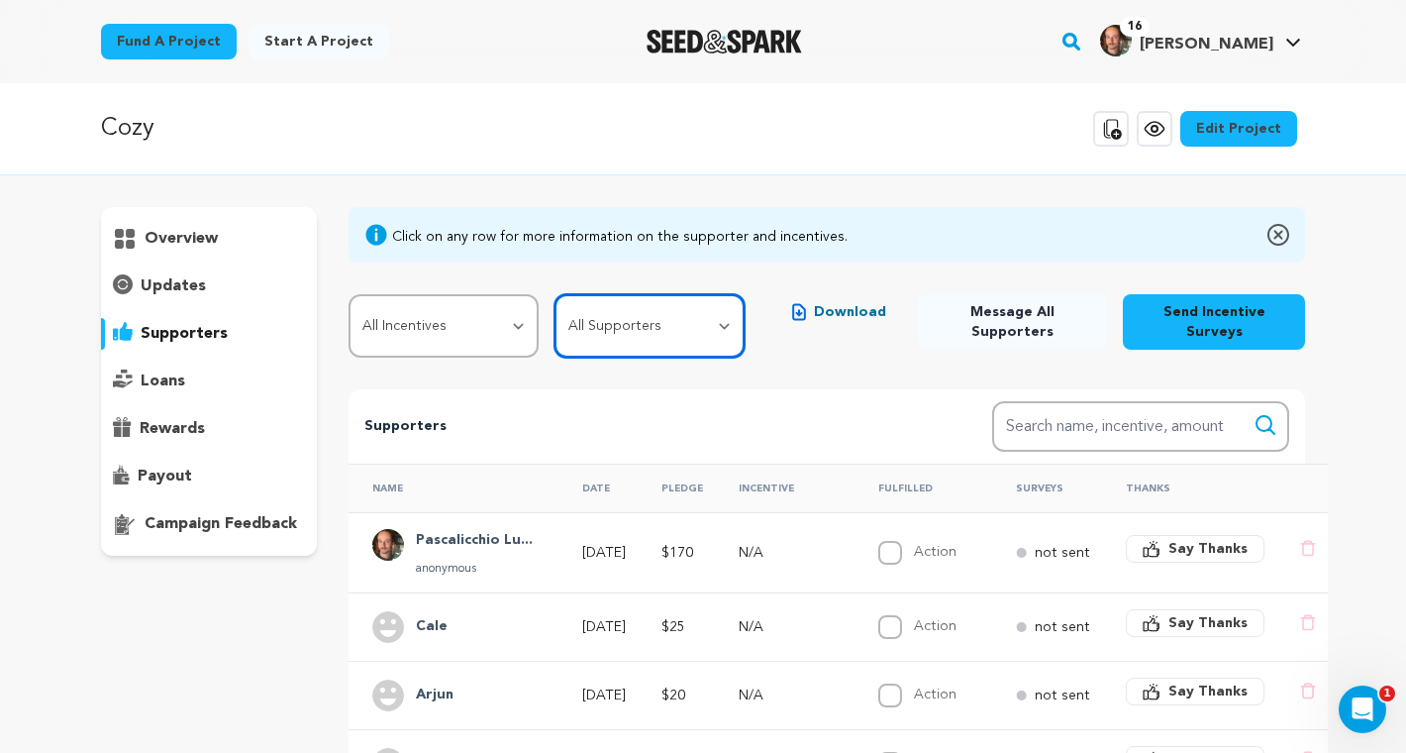
click at [676, 318] on select "All Supporters Survey not sent Survey incomplete Survey complete Incentive not …" at bounding box center [649, 325] width 190 height 63
select select "pledge_incomplete"
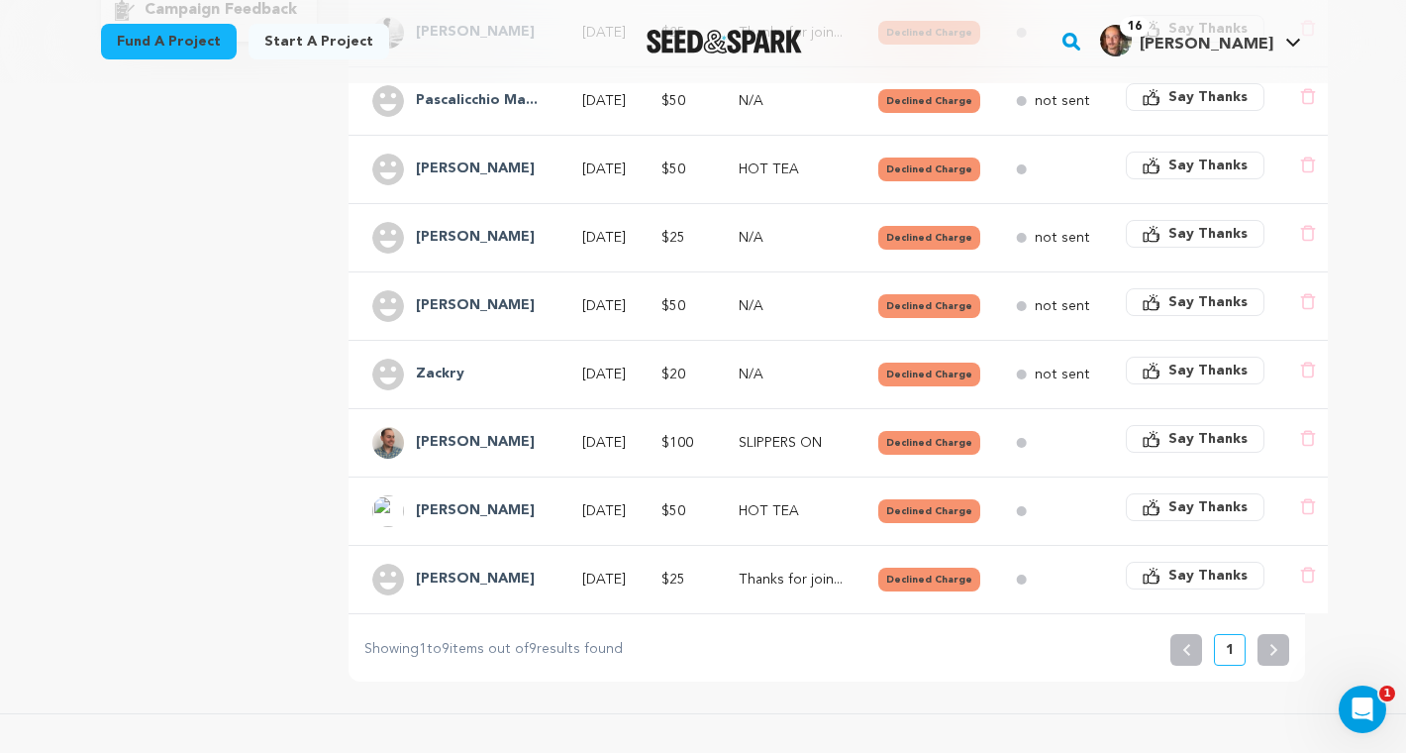
scroll to position [502, 0]
